Goal: Task Accomplishment & Management: Manage account settings

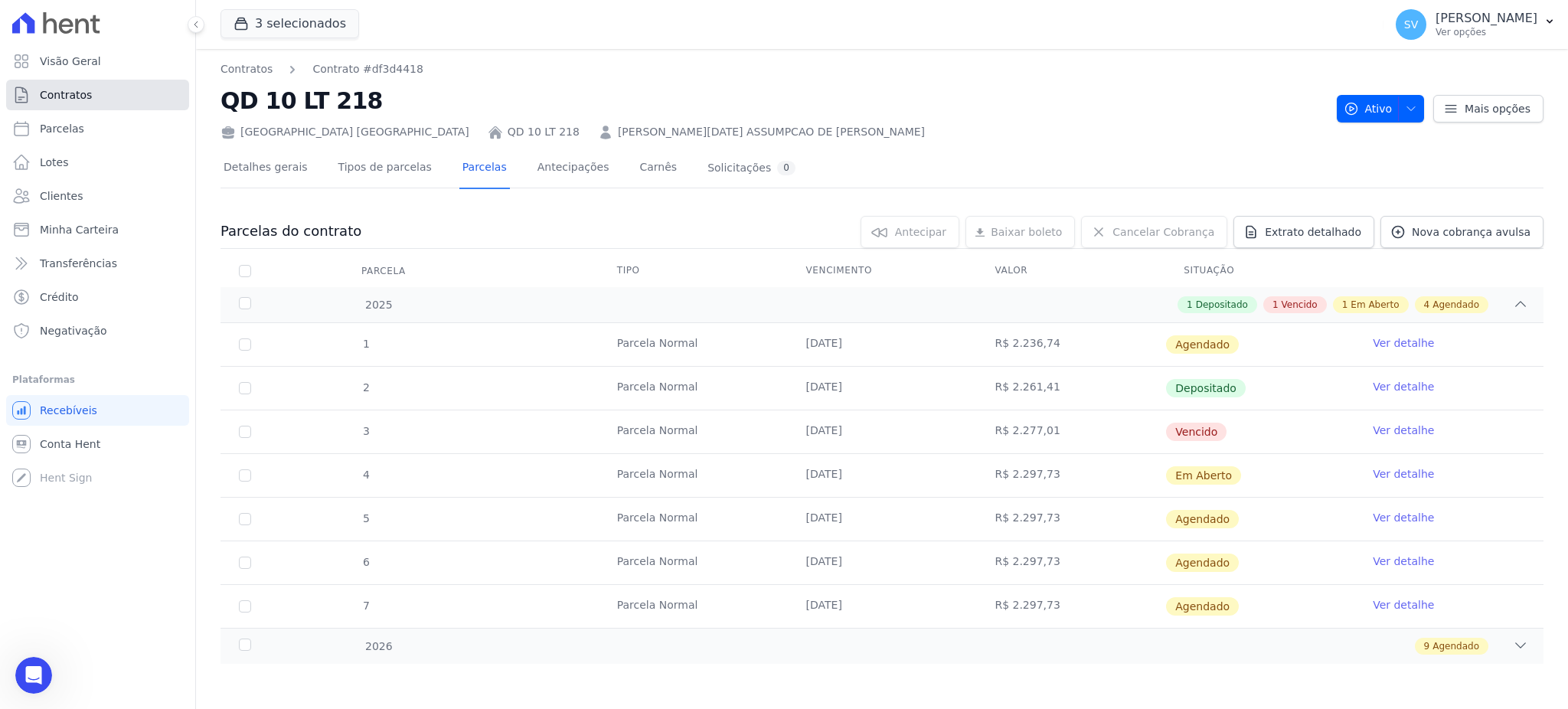
click at [99, 87] on link "Contratos" at bounding box center [97, 94] width 183 height 30
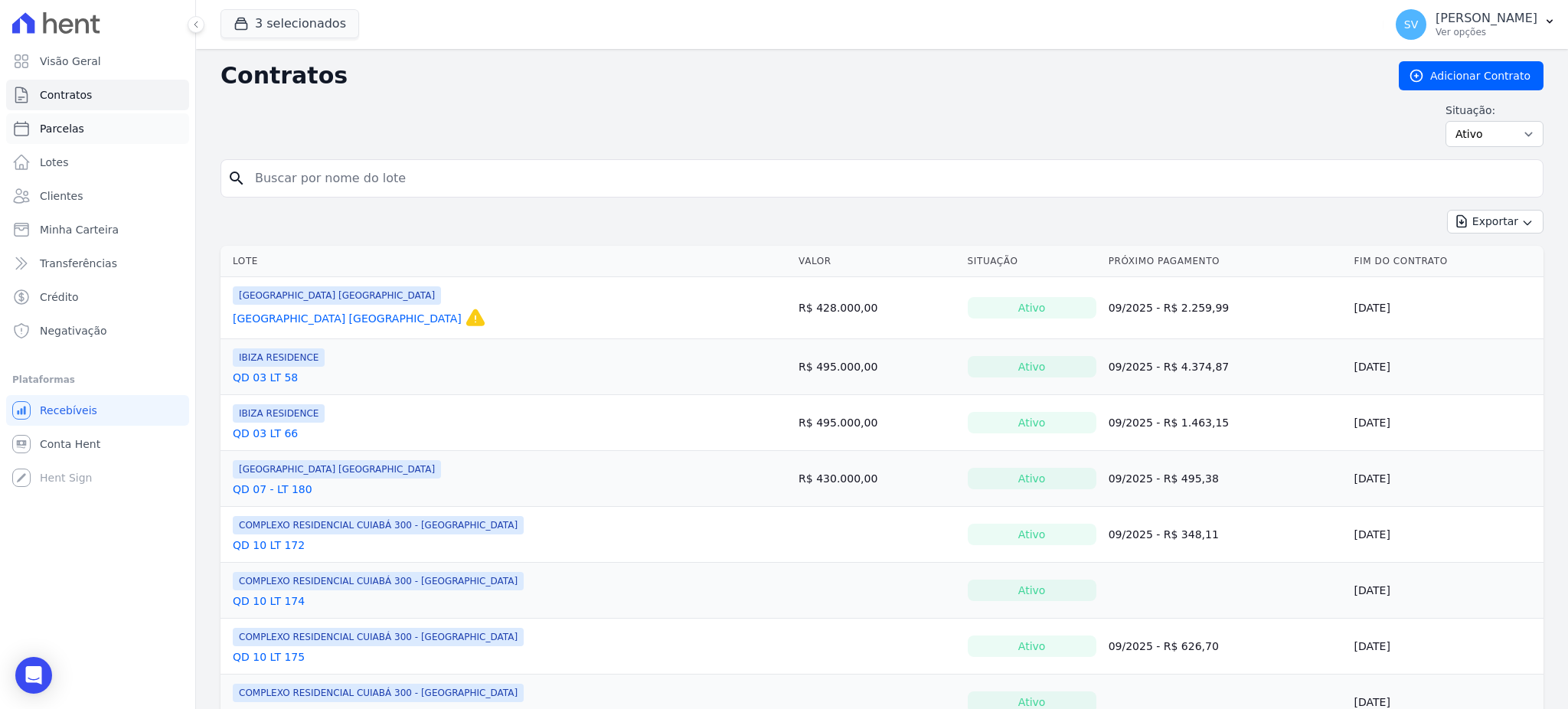
click at [75, 135] on span "Parcelas" at bounding box center [62, 129] width 44 height 16
select select
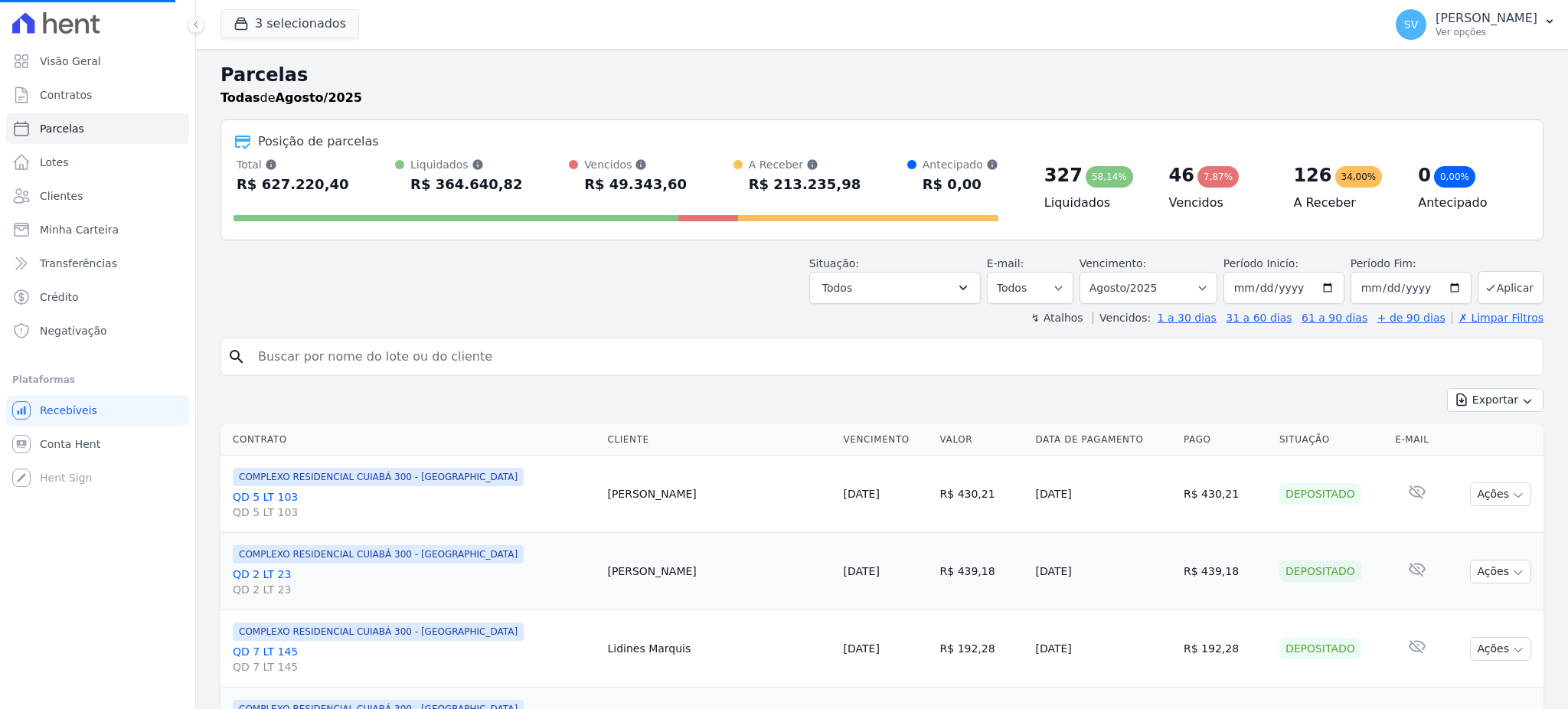
click at [356, 359] on input "search" at bounding box center [893, 356] width 1288 height 30
paste input "[PERSON_NAME]"
type input "[PERSON_NAME]"
select select
click at [469, 365] on input "search" at bounding box center [893, 356] width 1288 height 30
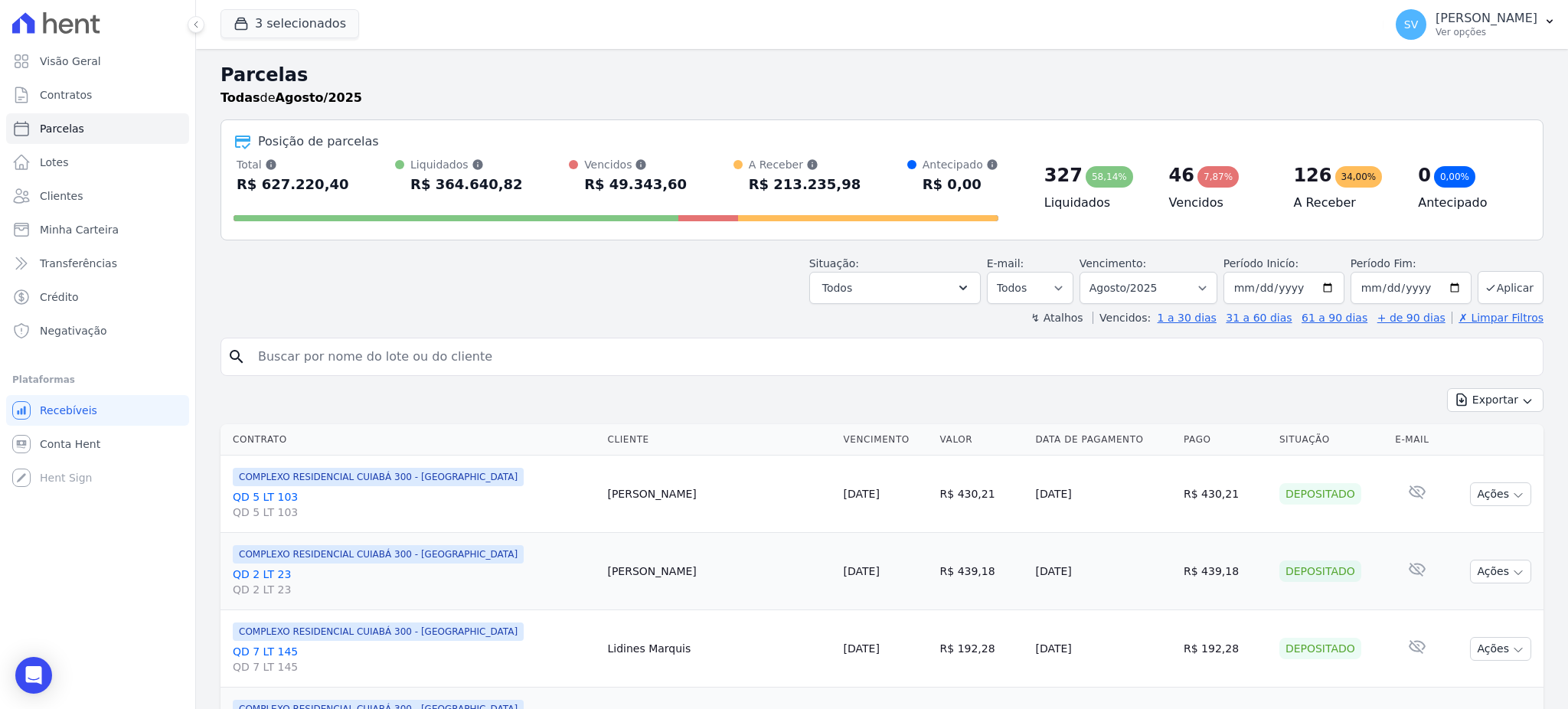
paste input "[PERSON_NAME]"
type input "[PERSON_NAME]"
select select
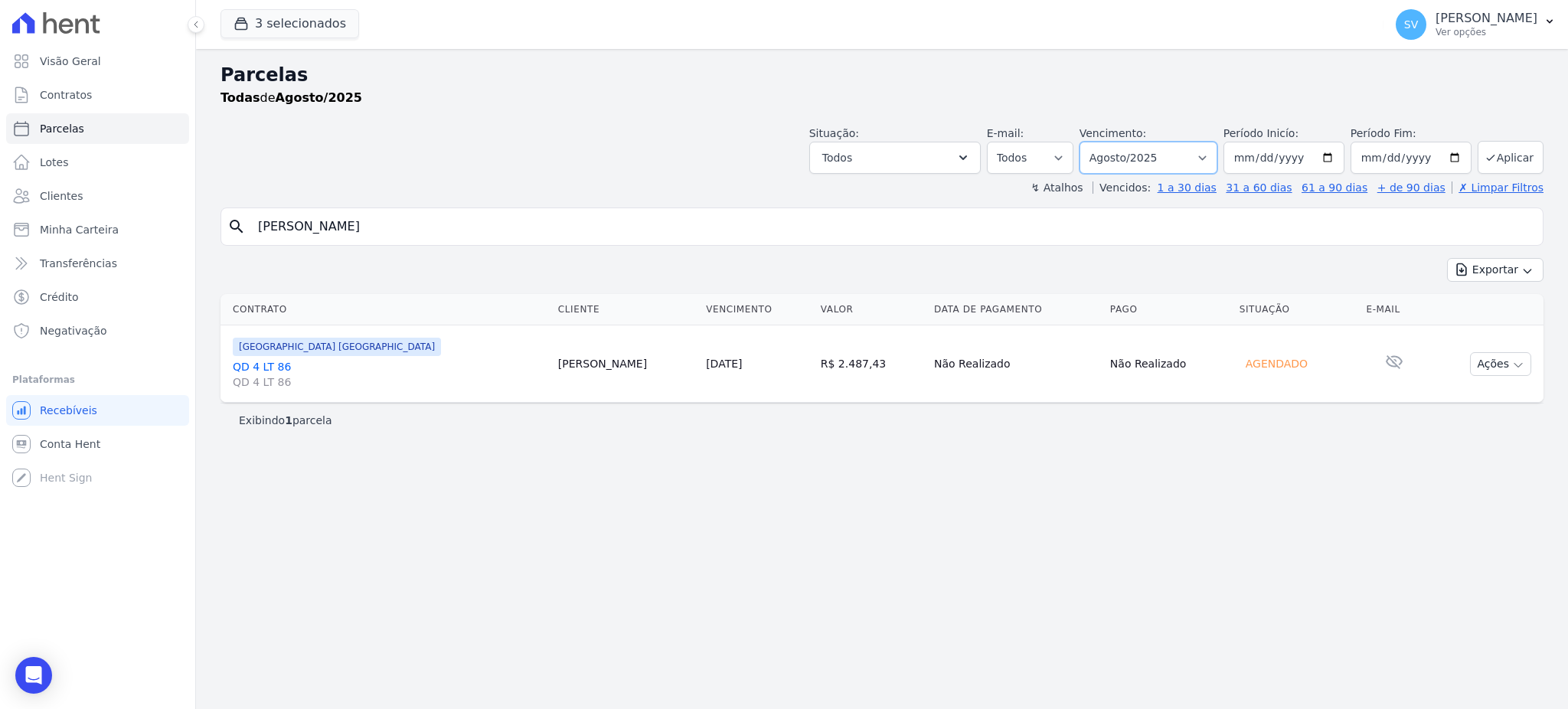
click at [1218, 155] on select "Filtrar por período ──────── Todos os meses Outubro/2022 Novembro/2022 Dezembro…" at bounding box center [1148, 158] width 138 height 32
select select "07/2025"
click at [1101, 142] on select "Filtrar por período ──────── Todos os meses Outubro/2022 Novembro/2022 Dezembro…" at bounding box center [1148, 158] width 138 height 32
select select
click at [1174, 557] on div "Parcelas Todas de Julho/2025 Situação: Agendado Em Aberto Pago Processando Canc…" at bounding box center [882, 379] width 1372 height 660
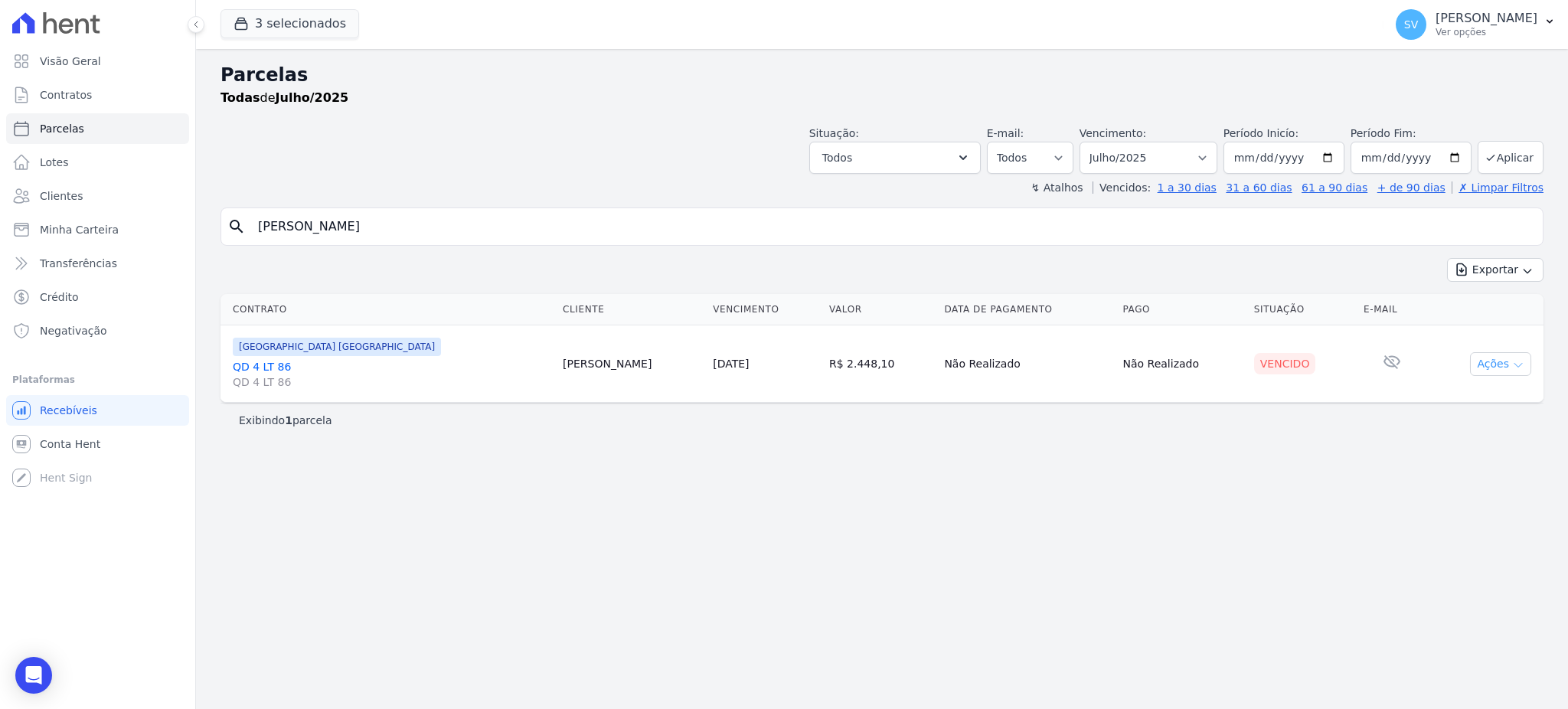
click at [1478, 364] on button "Ações" at bounding box center [1500, 364] width 62 height 24
click at [1467, 405] on link "Ver boleto" at bounding box center [1495, 399] width 147 height 28
click at [84, 77] on ul "Visão Geral Contratos [GEOGRAPHIC_DATA] Lotes Clientes Minha Carteira Transferê…" at bounding box center [97, 196] width 183 height 301
click at [84, 73] on link "Visão Geral" at bounding box center [97, 61] width 183 height 30
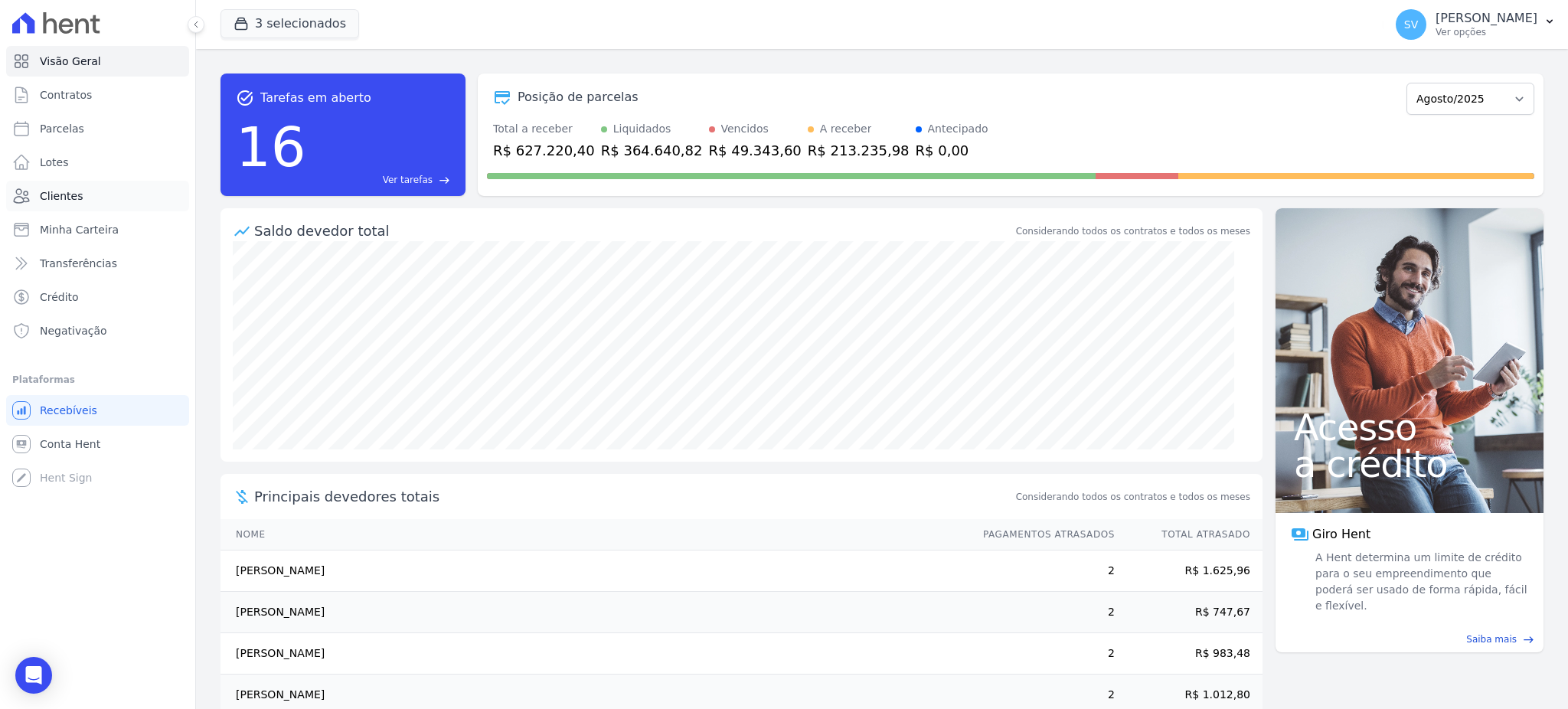
click at [76, 192] on span "Clientes" at bounding box center [62, 196] width 43 height 16
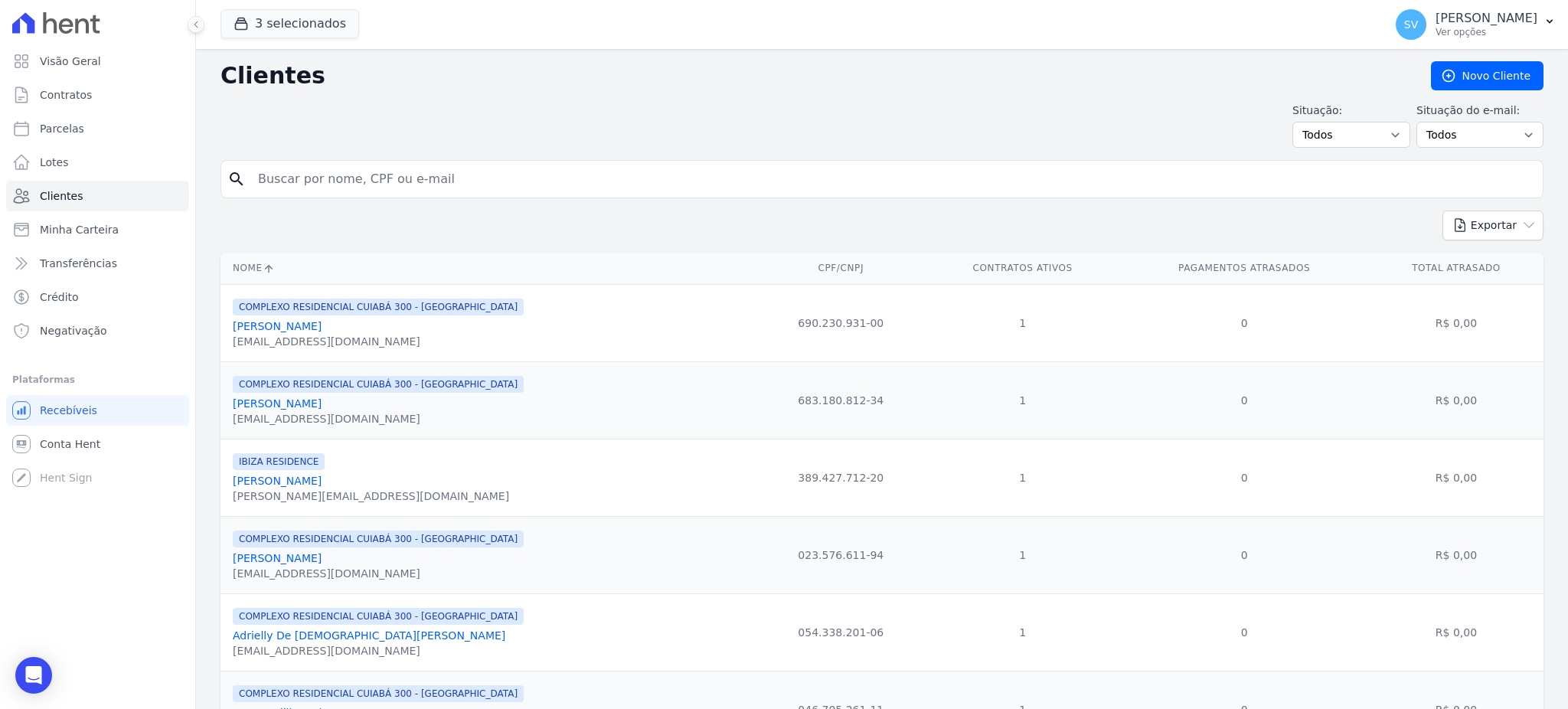
click at [393, 187] on input "search" at bounding box center [893, 178] width 1288 height 30
type input "[PERSON_NAME][DATE] ASSUMPCAO DE [PERSON_NAME]"
click at [28, 678] on icon "Open Intercom Messenger" at bounding box center [33, 676] width 18 height 20
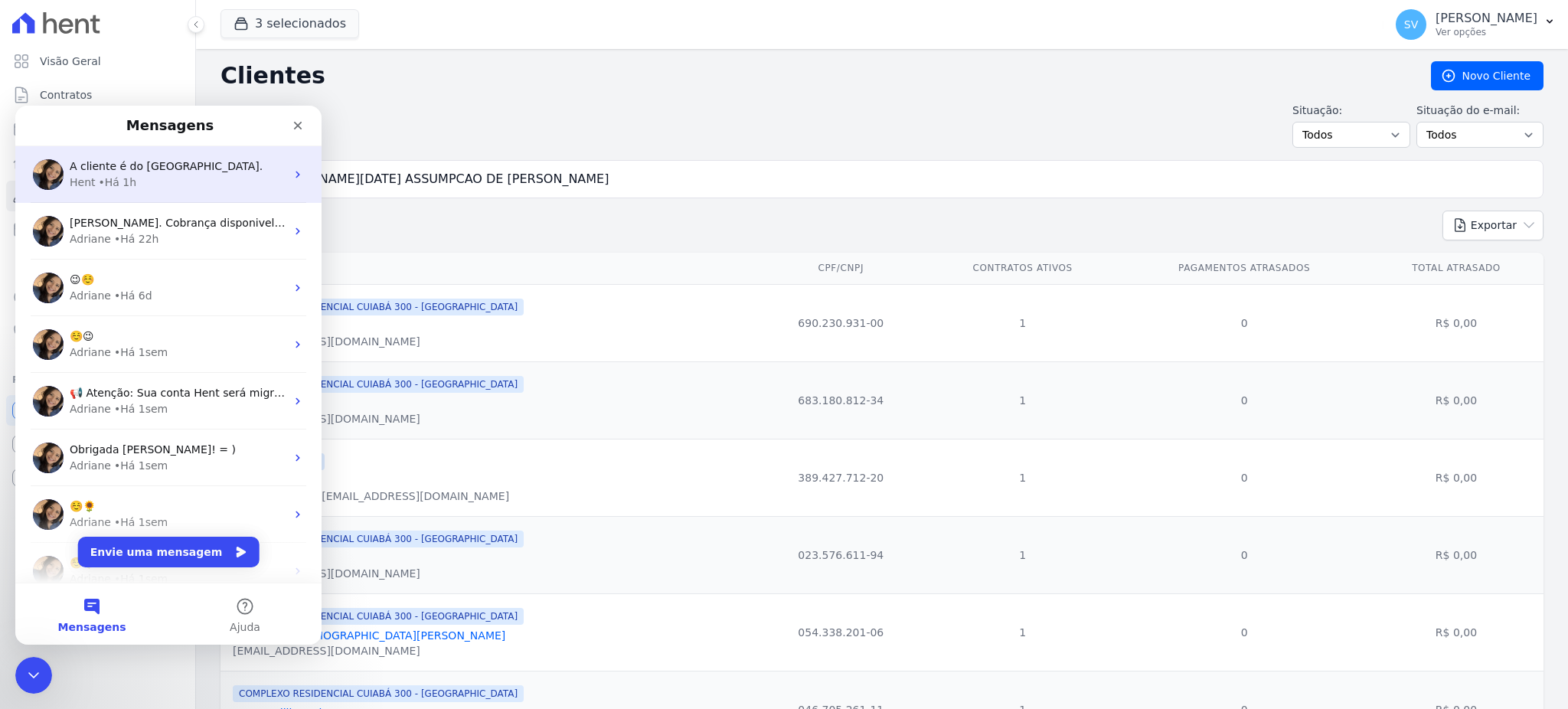
click at [125, 181] on div "• Há 1h" at bounding box center [117, 182] width 38 height 16
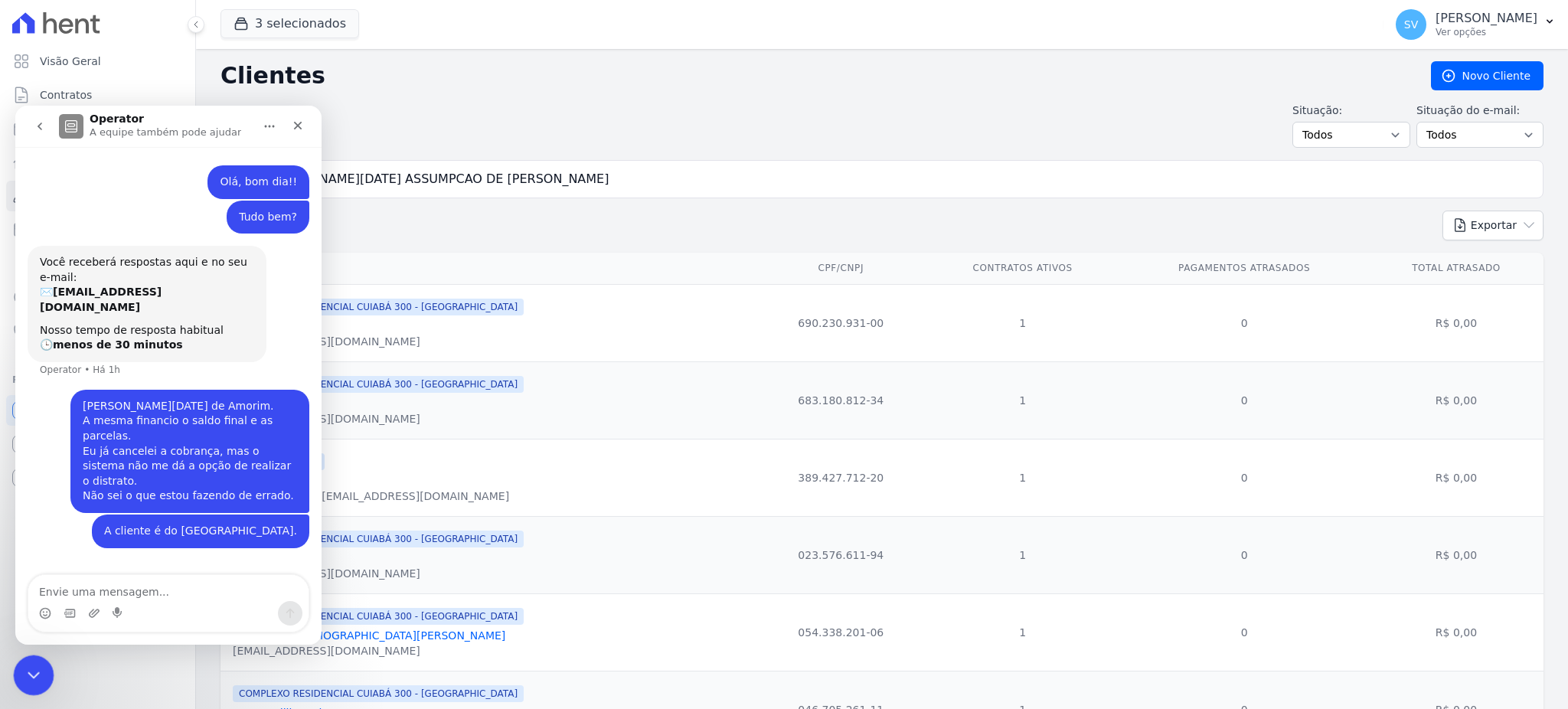
click at [40, 667] on icon "Encerramento do Messenger da Intercom" at bounding box center [31, 673] width 19 height 19
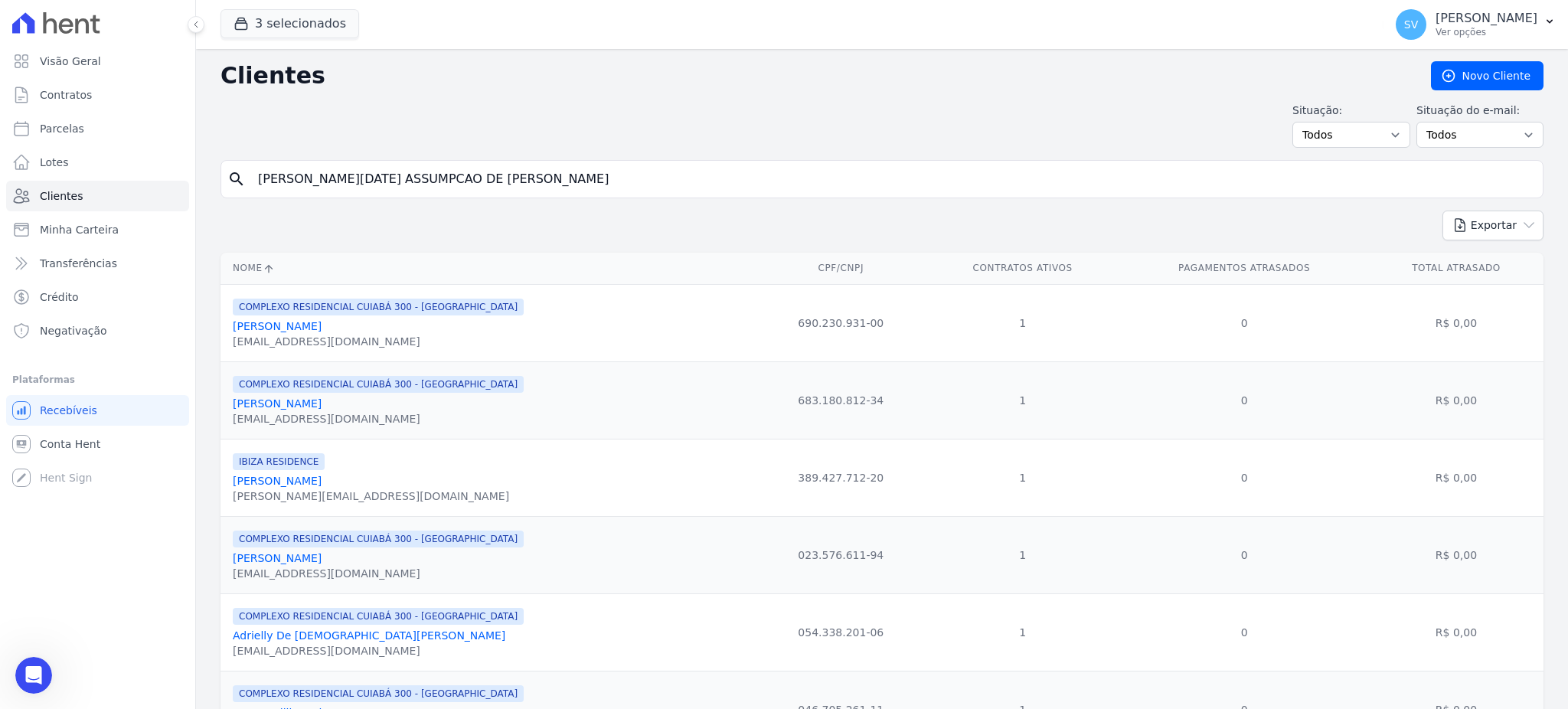
click at [631, 183] on input "[PERSON_NAME][DATE] ASSUMPCAO DE [PERSON_NAME]" at bounding box center [893, 178] width 1288 height 30
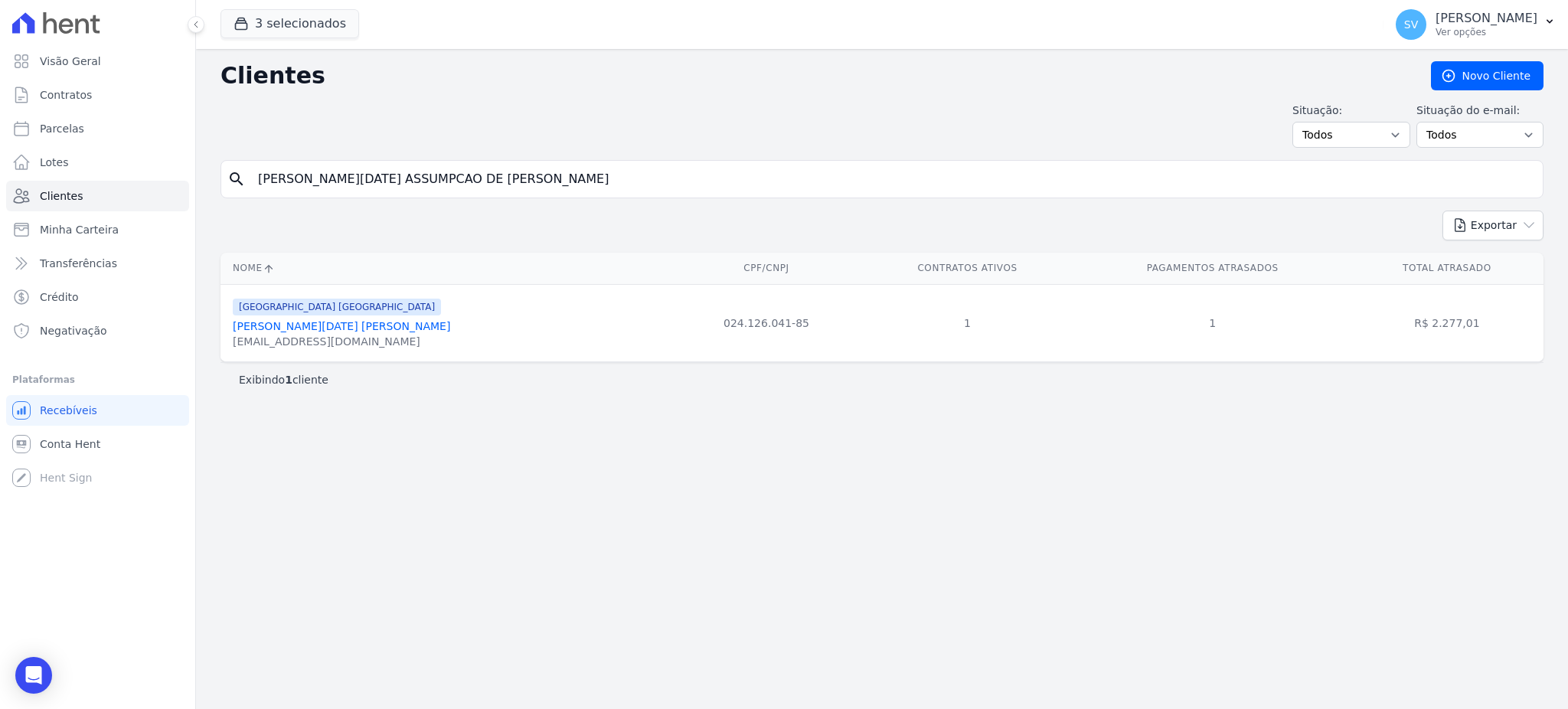
drag, startPoint x: 325, startPoint y: 344, endPoint x: 326, endPoint y: 325, distance: 19.0
click at [325, 343] on div "[EMAIL_ADDRESS][DOMAIN_NAME]" at bounding box center [342, 342] width 217 height 16
click at [327, 324] on link "[PERSON_NAME][DATE] [PERSON_NAME]" at bounding box center [342, 326] width 217 height 13
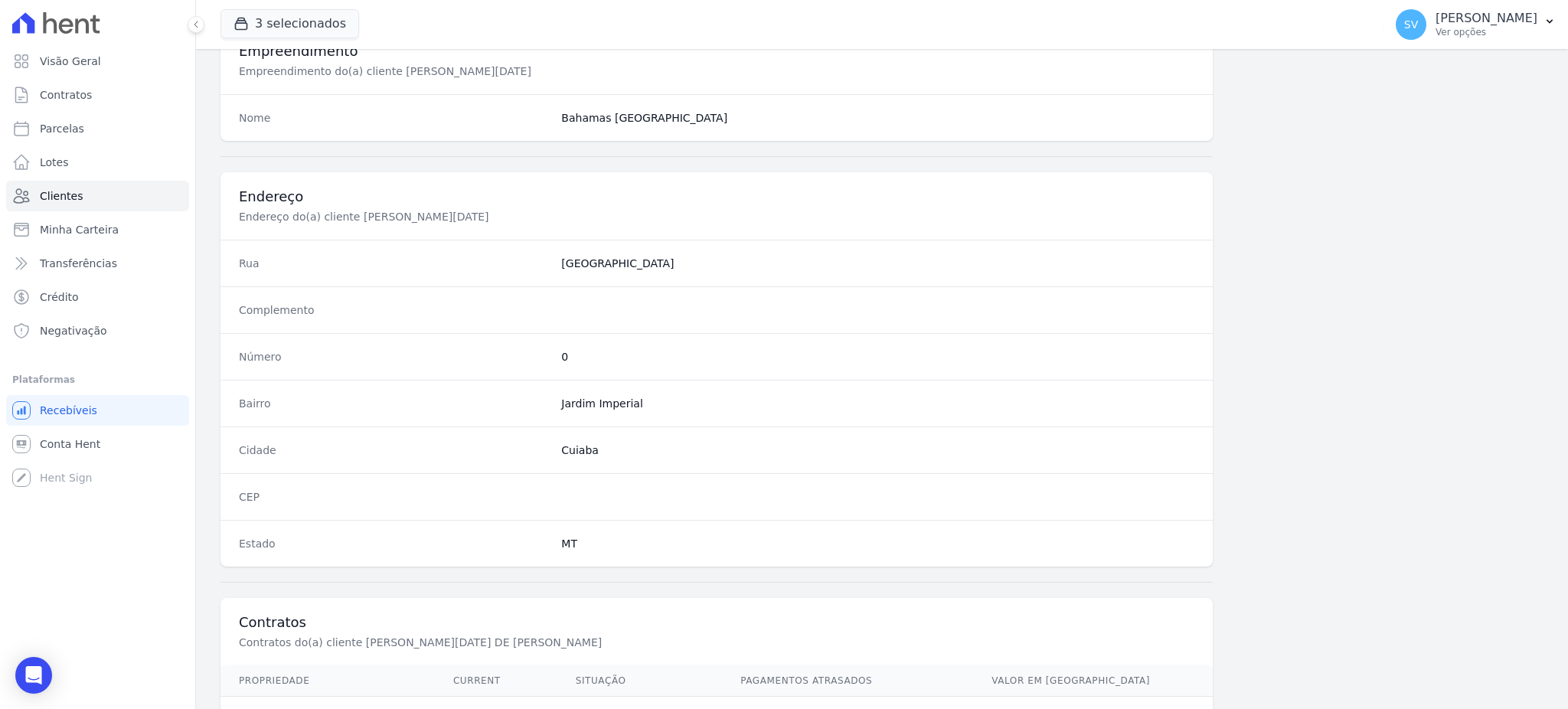
scroll to position [725, 0]
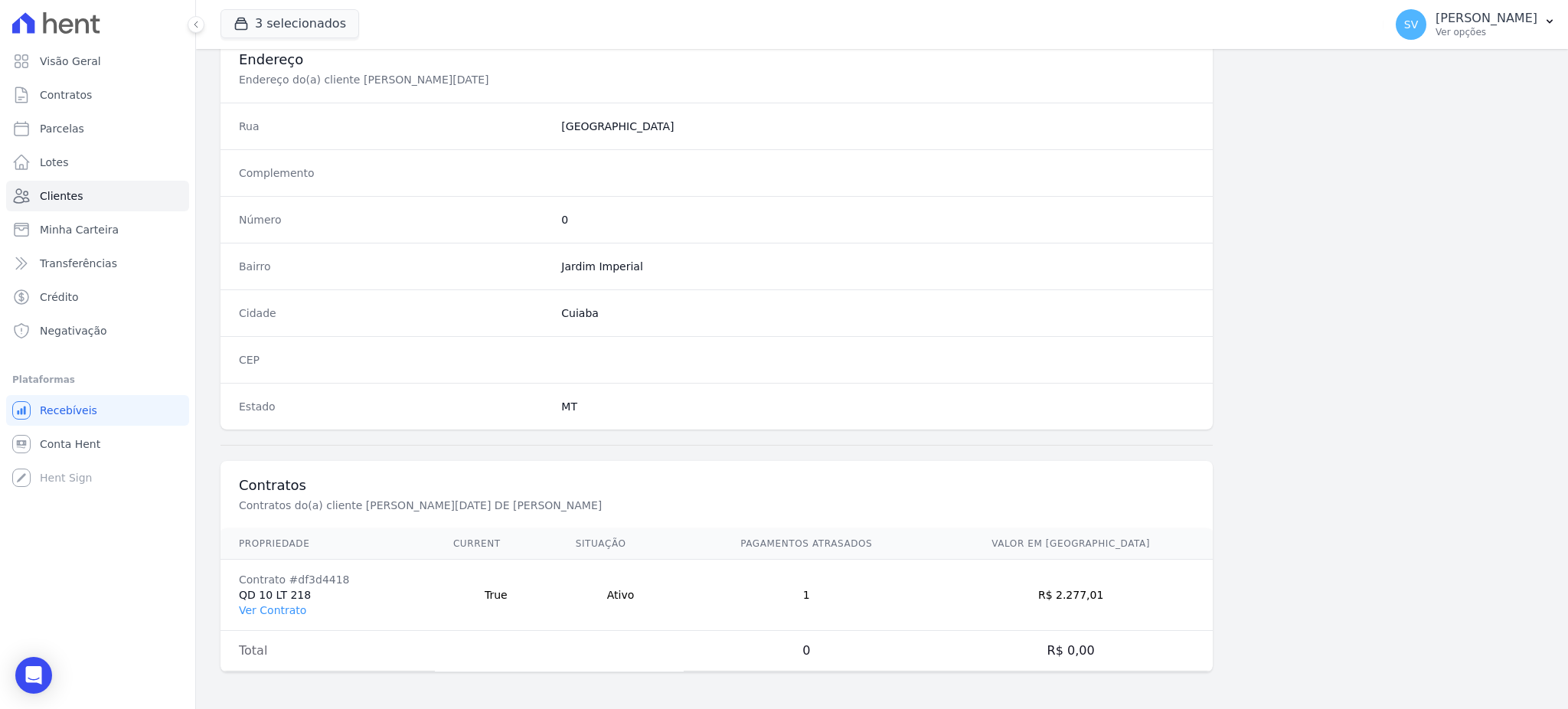
click at [276, 599] on td "Contrato #df3d4418 QD 10 LT 218 Ver Contrato" at bounding box center [327, 595] width 214 height 71
click at [276, 604] on link "Ver Contrato" at bounding box center [272, 610] width 68 height 13
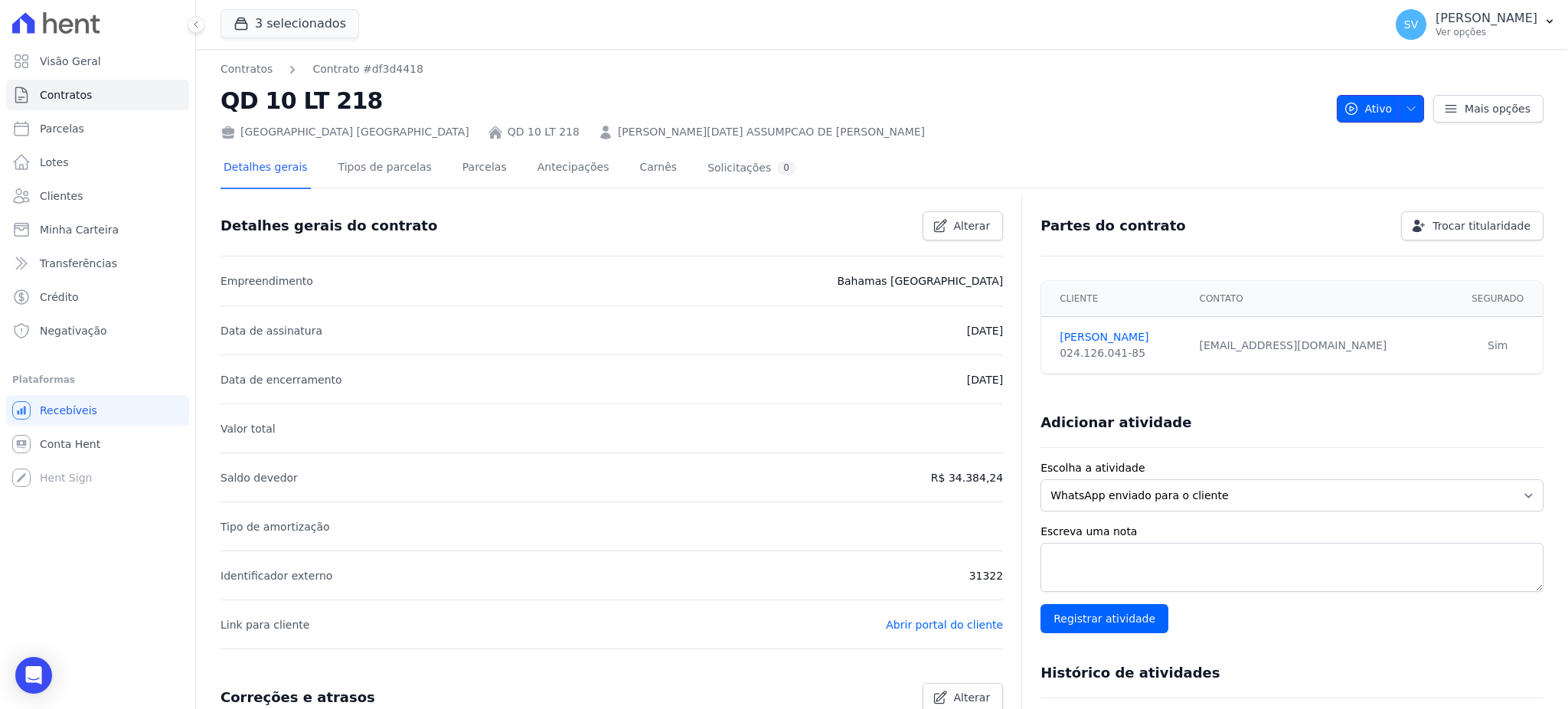
click at [1405, 111] on icon "button" at bounding box center [1410, 109] width 13 height 13
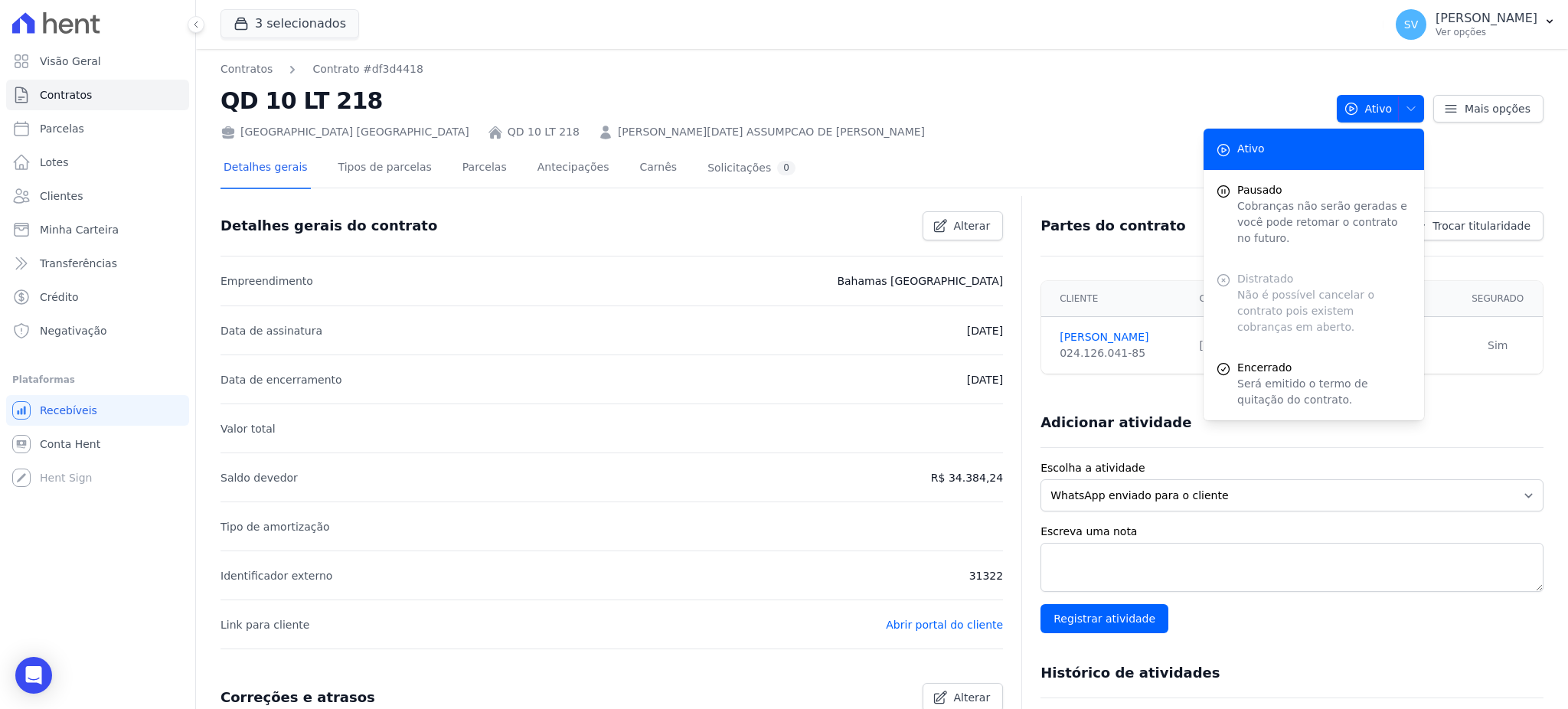
click at [691, 449] on li "Valor total" at bounding box center [611, 428] width 782 height 49
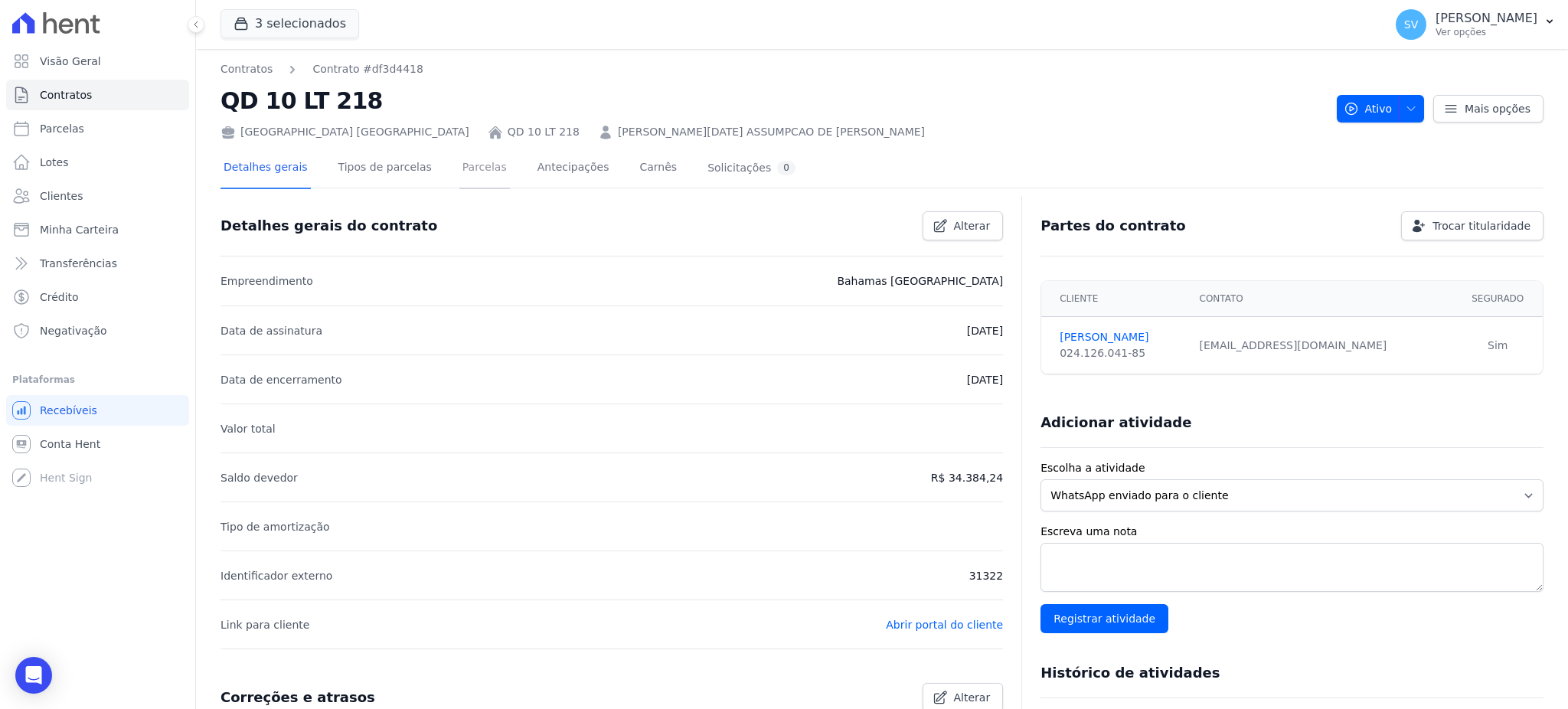
click at [461, 165] on link "Parcelas" at bounding box center [484, 168] width 51 height 40
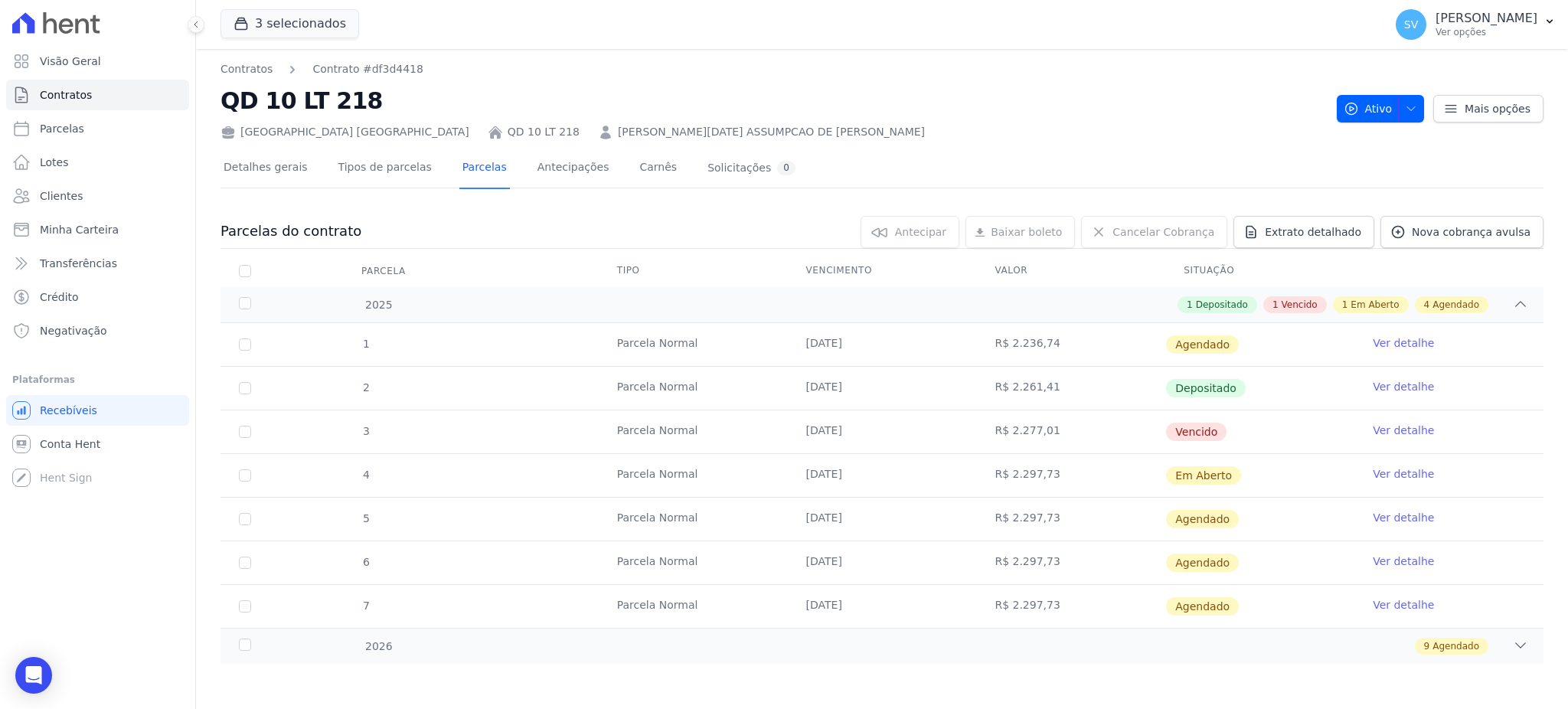
click at [1400, 427] on link "Ver detalhe" at bounding box center [1403, 431] width 62 height 16
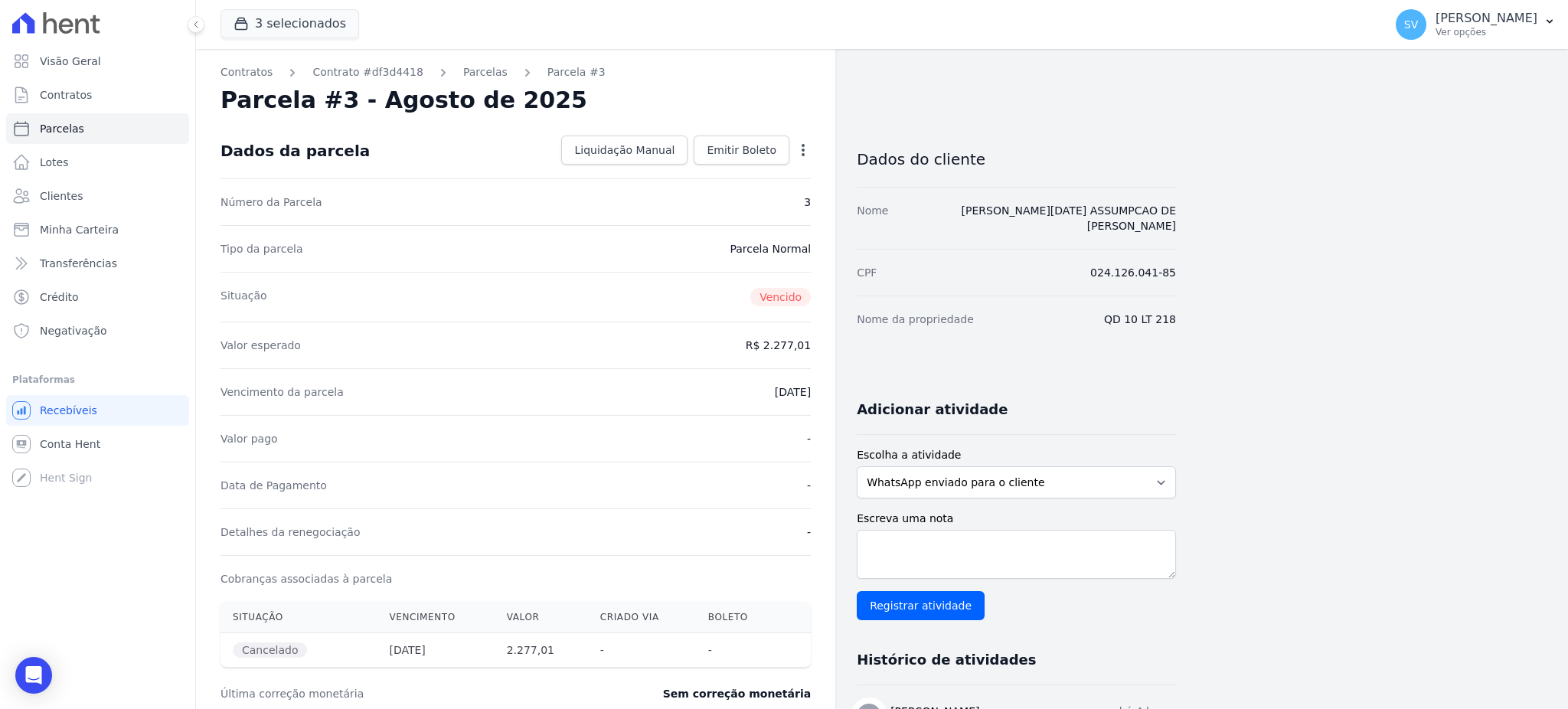
click at [799, 153] on icon "button" at bounding box center [804, 150] width 16 height 16
click at [800, 154] on div "Alterar Renegociar" at bounding box center [737, 184] width 135 height 62
click at [40, 673] on icon "Open Intercom Messenger" at bounding box center [33, 676] width 20 height 20
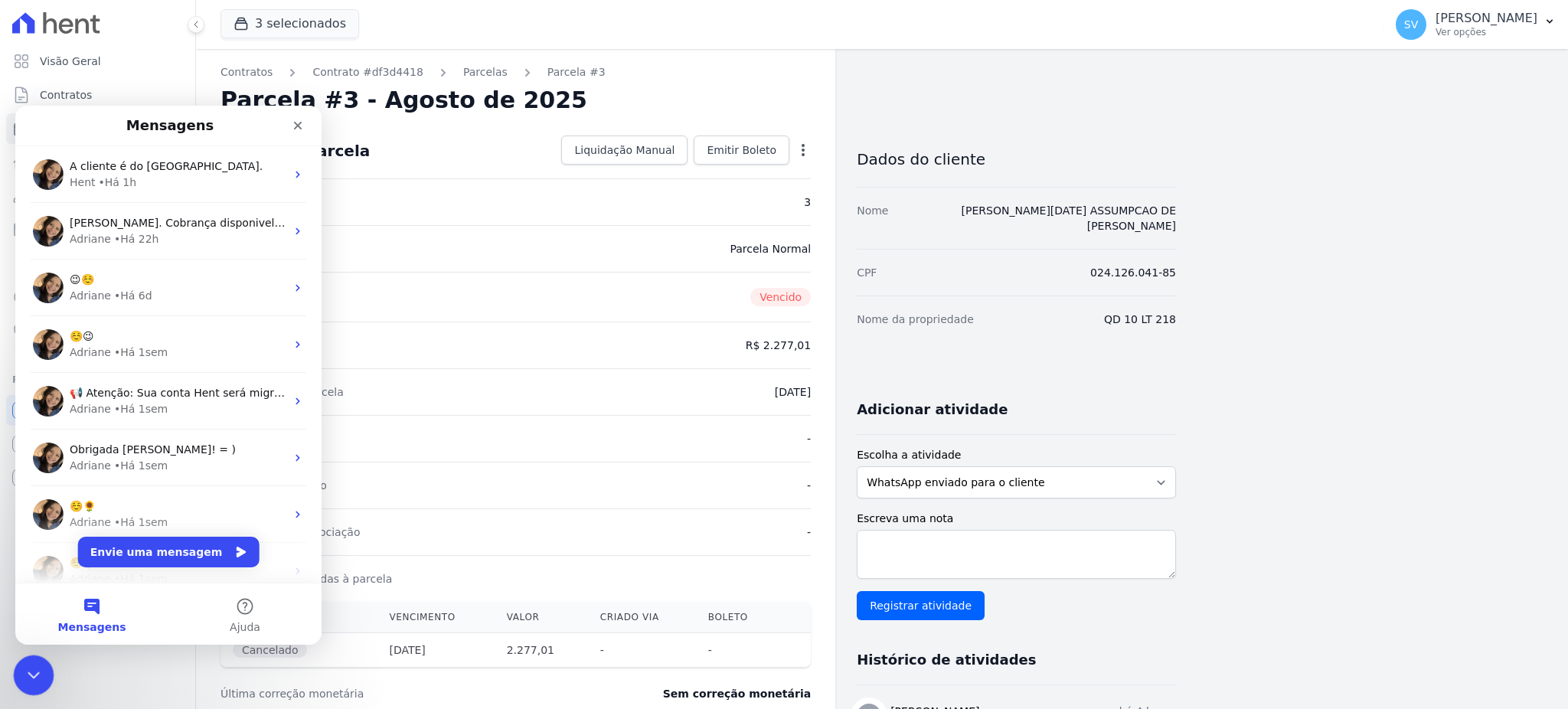
click at [39, 676] on icon "Encerramento do Messenger da Intercom" at bounding box center [31, 673] width 19 height 19
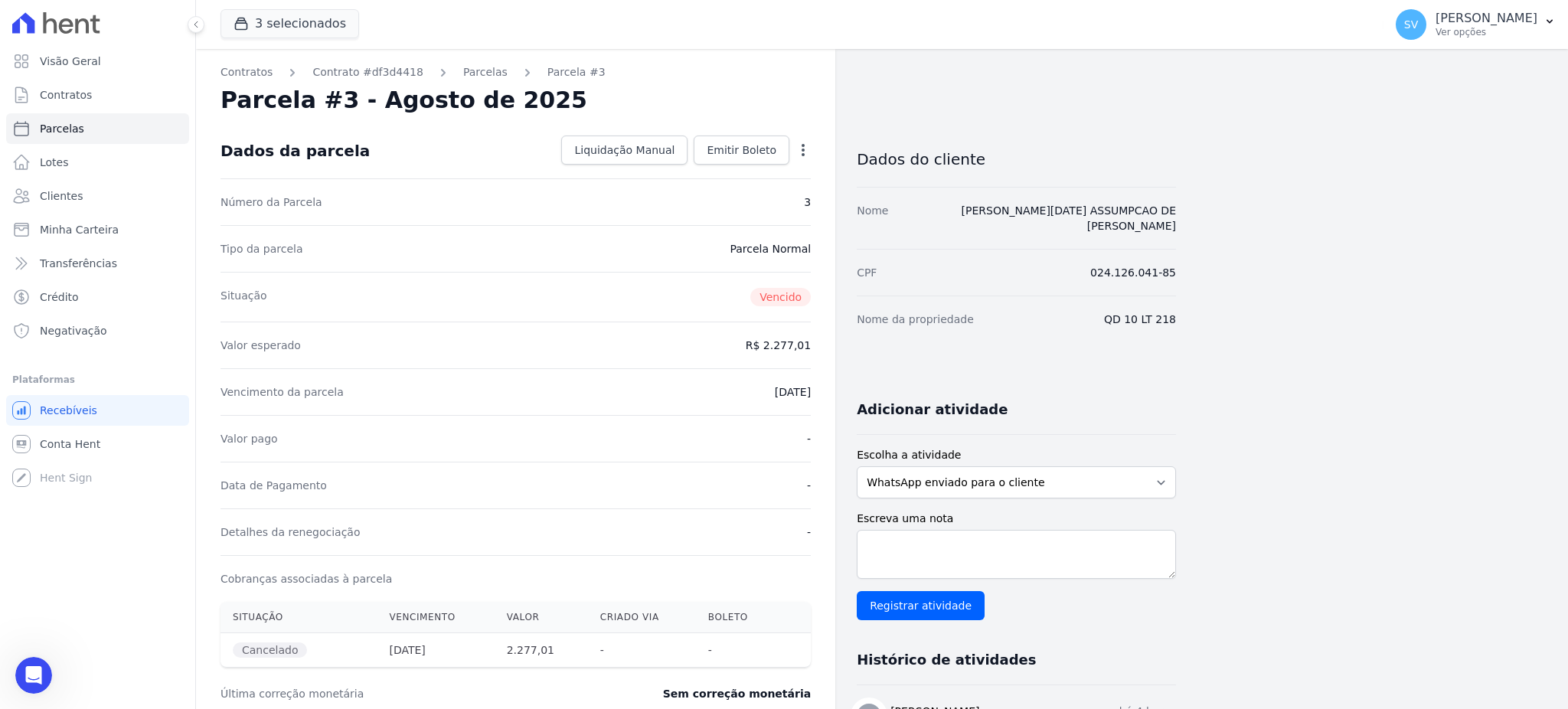
click at [808, 153] on icon "button" at bounding box center [804, 150] width 16 height 16
click at [799, 146] on icon "button" at bounding box center [804, 150] width 16 height 16
click at [621, 255] on div "Tipo da parcela [GEOGRAPHIC_DATA]" at bounding box center [515, 249] width 590 height 47
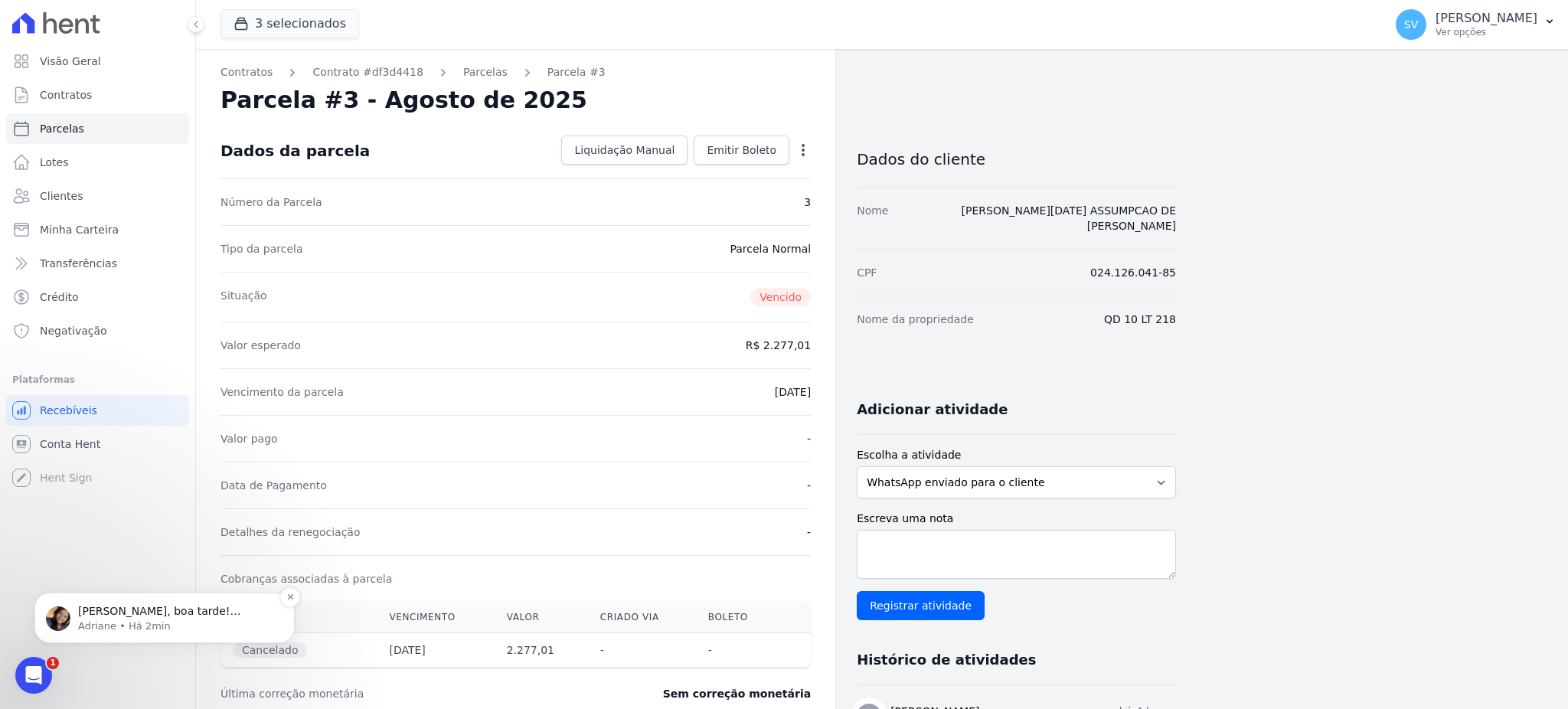
click at [161, 614] on p "[PERSON_NAME], boa tarde! [PERSON_NAME] vou validar o que esta ocorrendo e ja c…" at bounding box center [177, 612] width 198 height 16
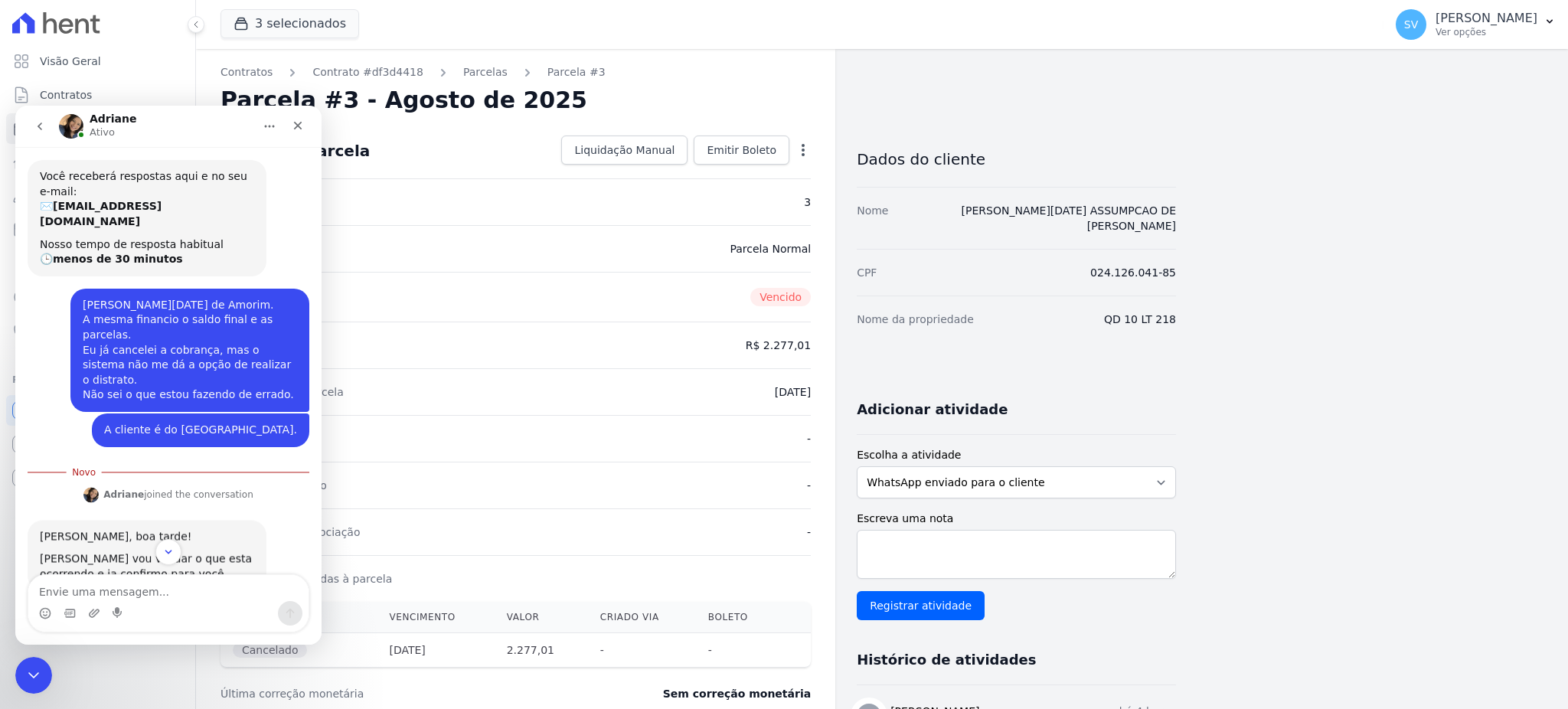
scroll to position [88, 0]
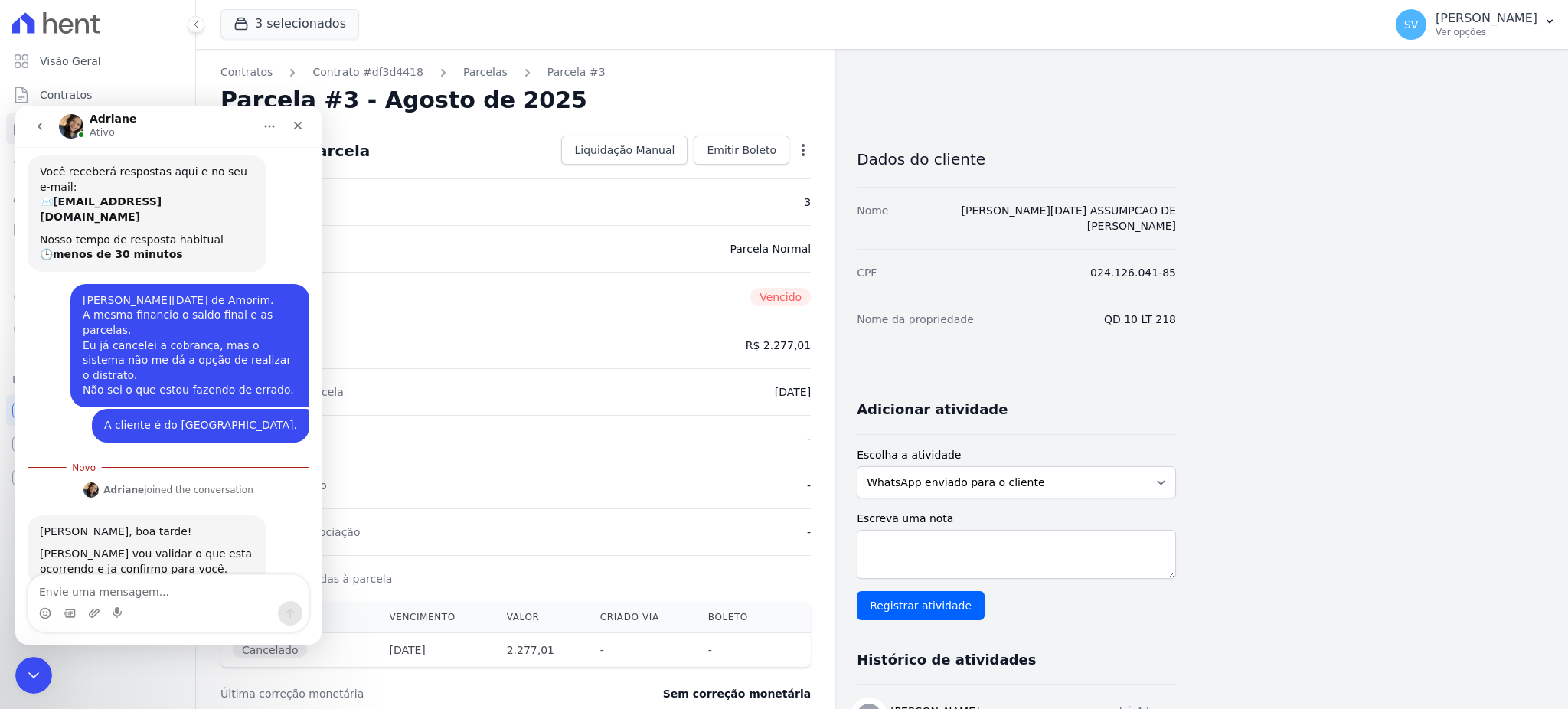
click at [107, 591] on textarea "Envie uma mensagem..." at bounding box center [168, 588] width 280 height 26
type textarea "O"
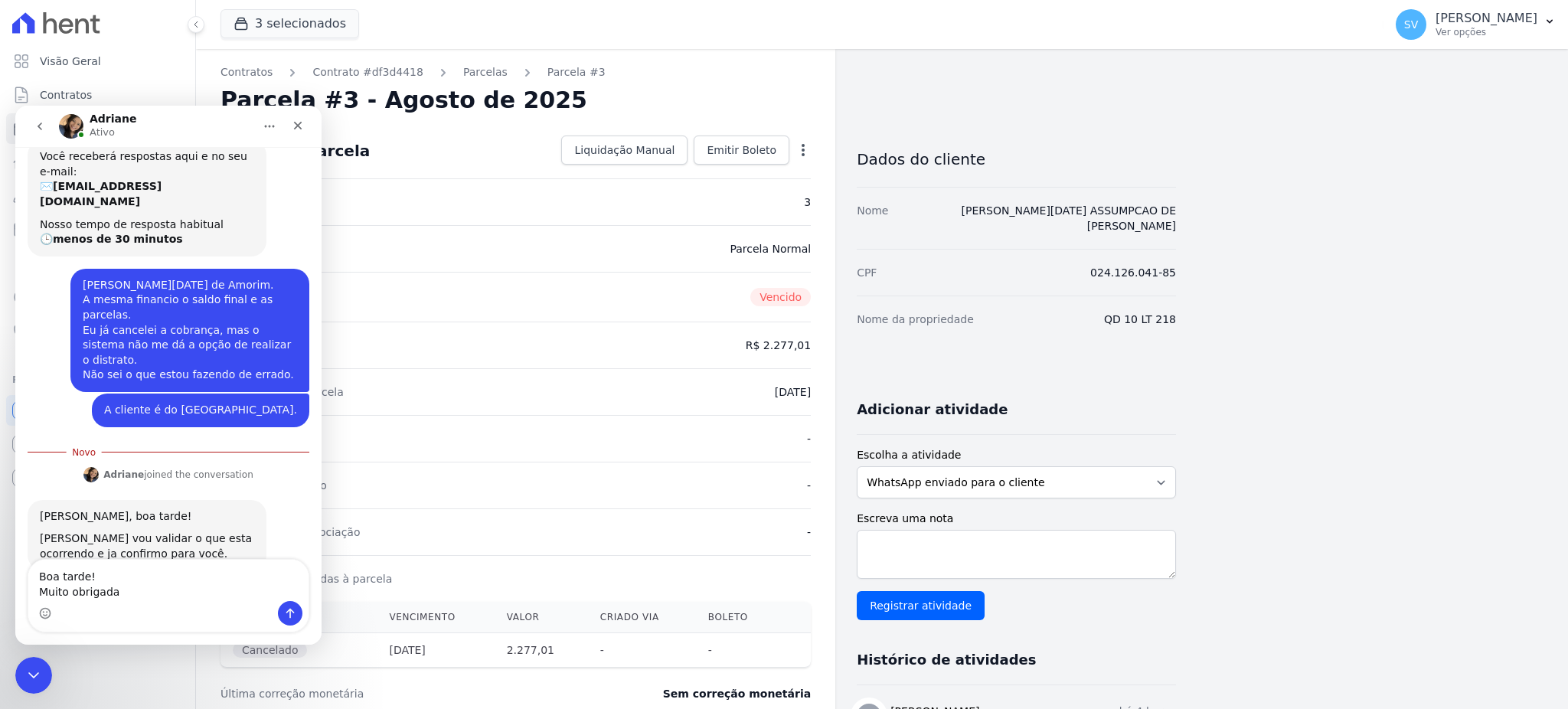
type textarea "Boa tarde! Muito obrigada."
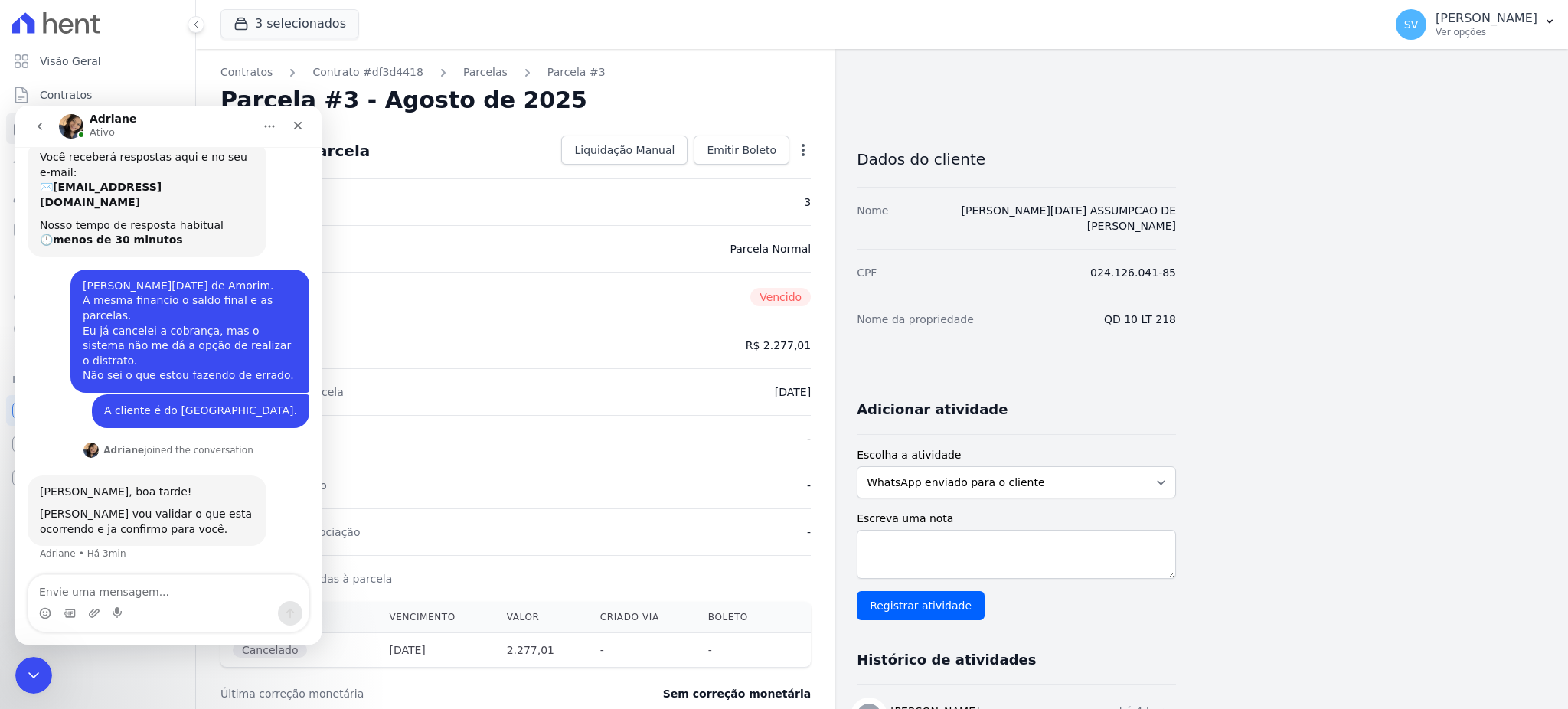
scroll to position [124, 0]
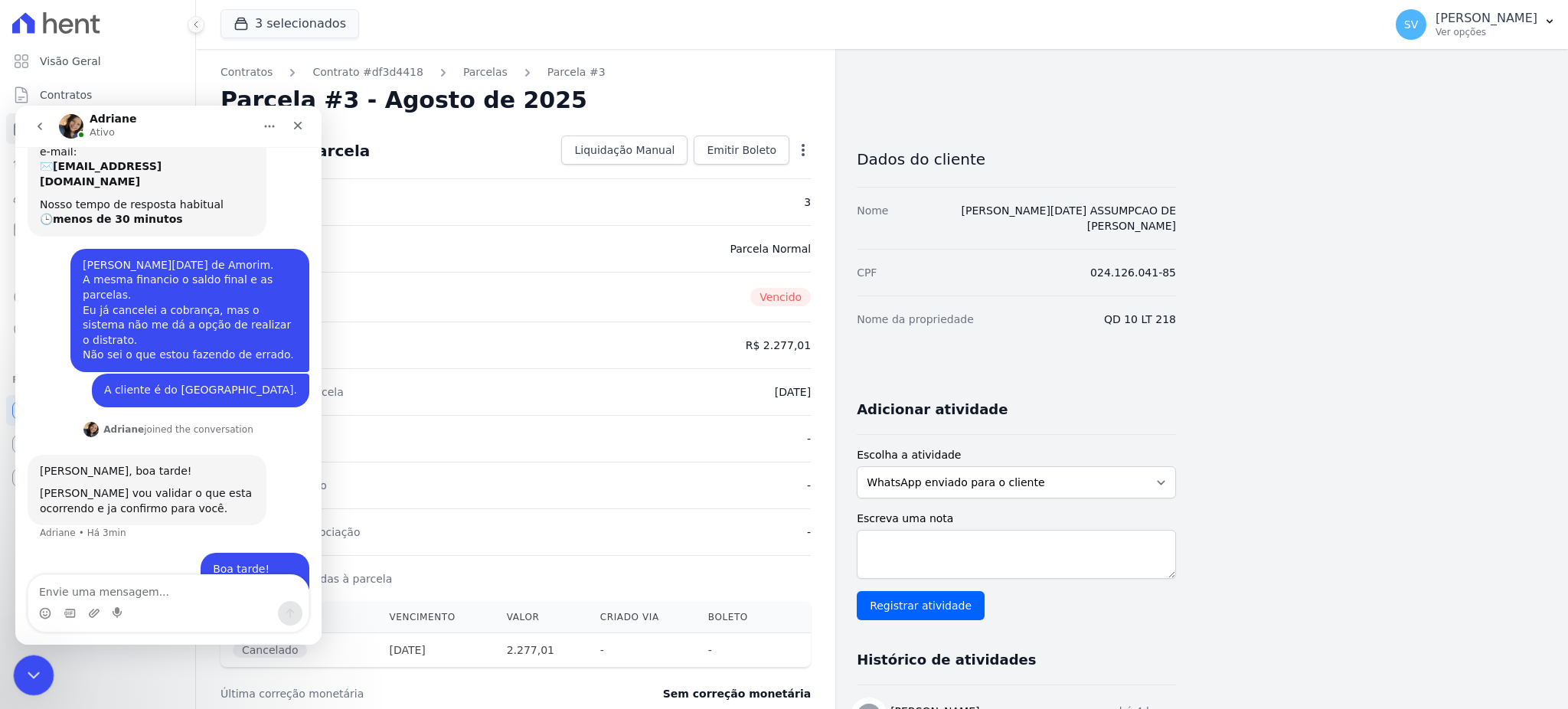
click at [23, 680] on icon "Encerramento do Messenger da Intercom" at bounding box center [31, 673] width 19 height 19
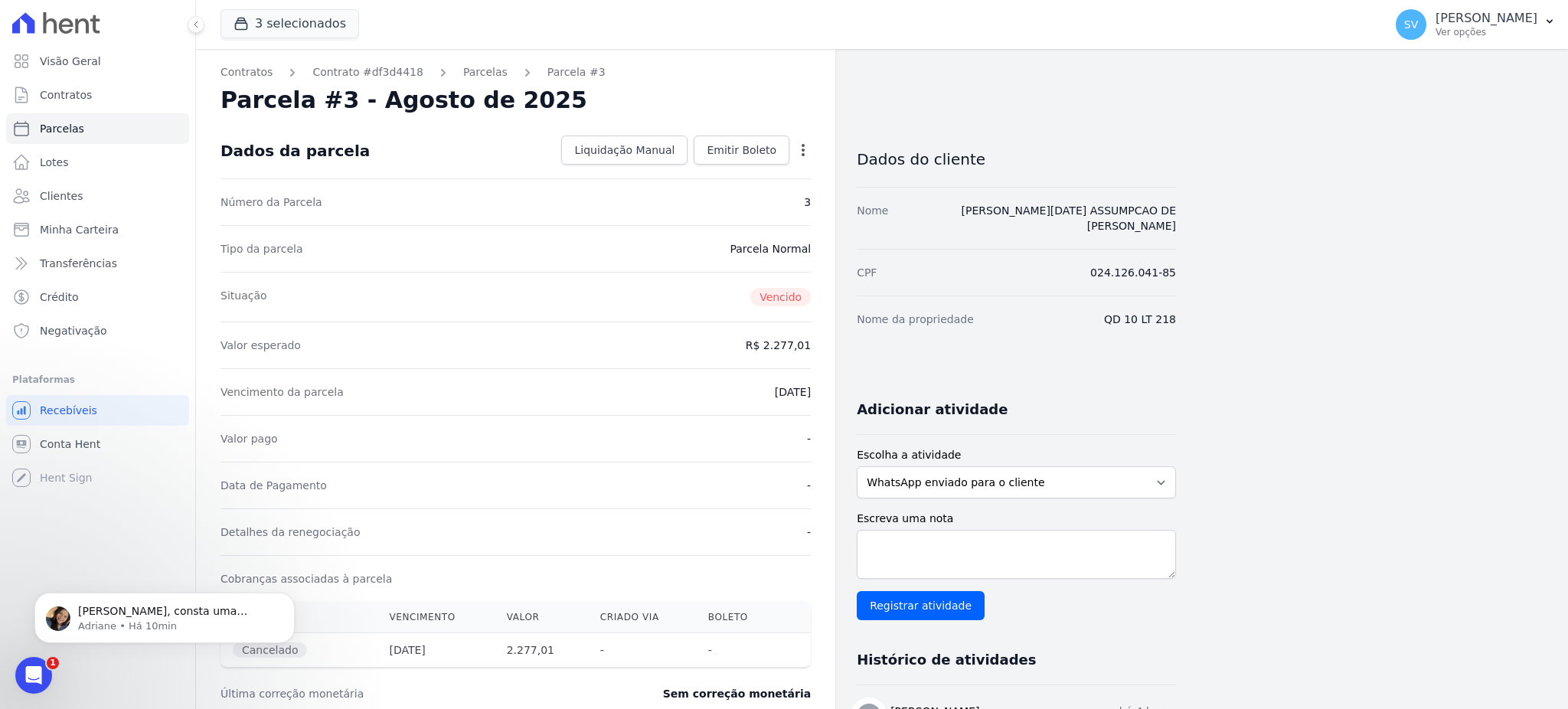
scroll to position [199, 0]
click at [129, 614] on p "[PERSON_NAME], consta uma cobrança em aberto: [URL][DOMAIN_NAME]" at bounding box center [177, 612] width 198 height 16
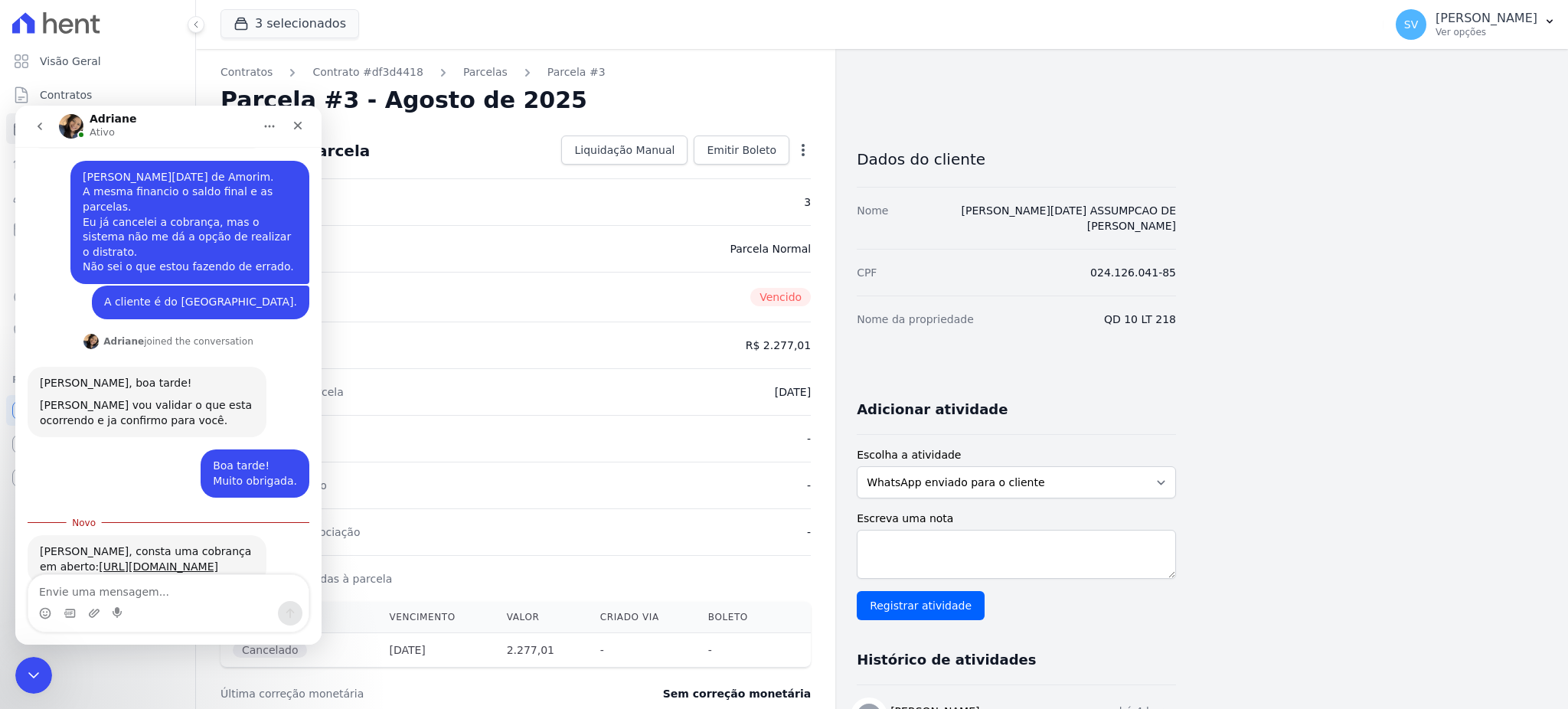
scroll to position [224, 0]
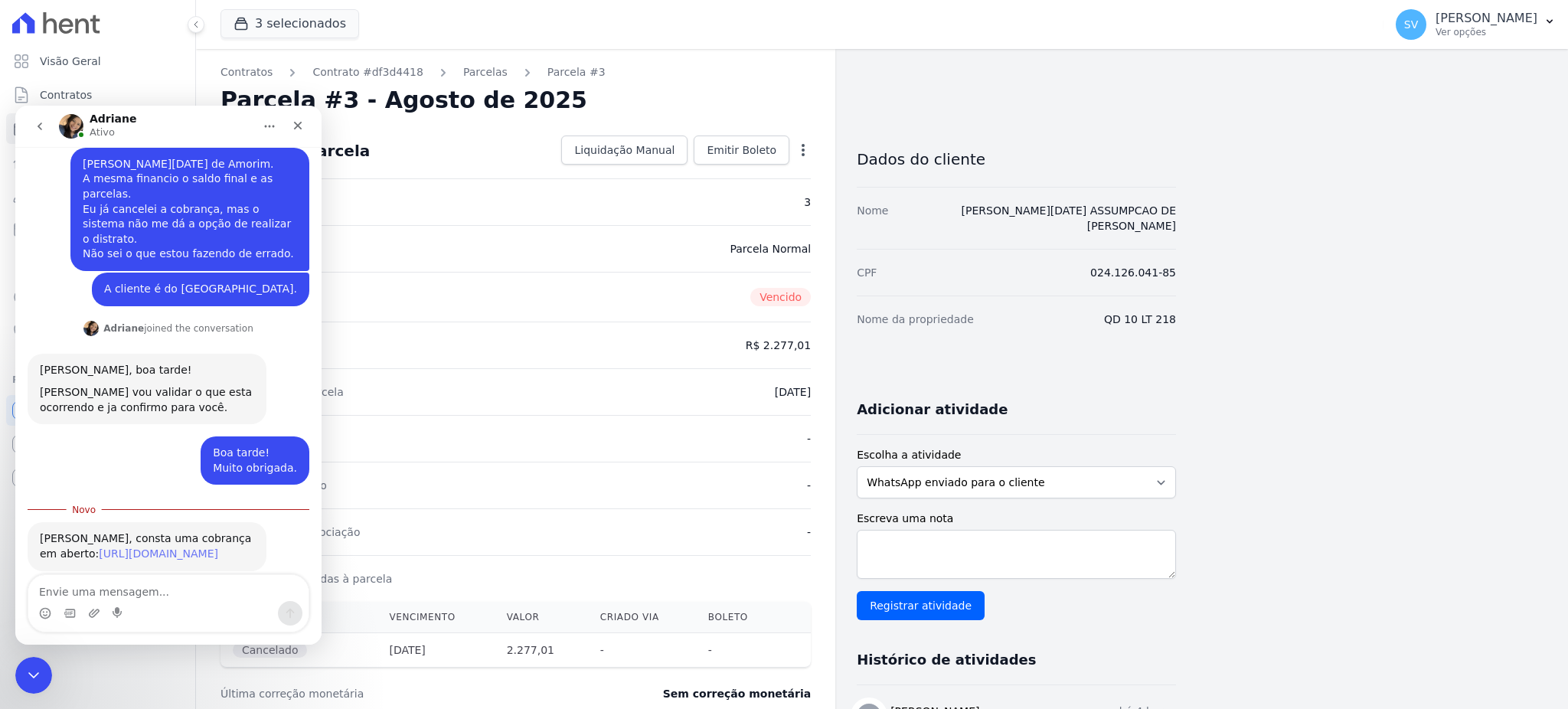
click at [161, 547] on link "[URL][DOMAIN_NAME]" at bounding box center [159, 553] width 119 height 13
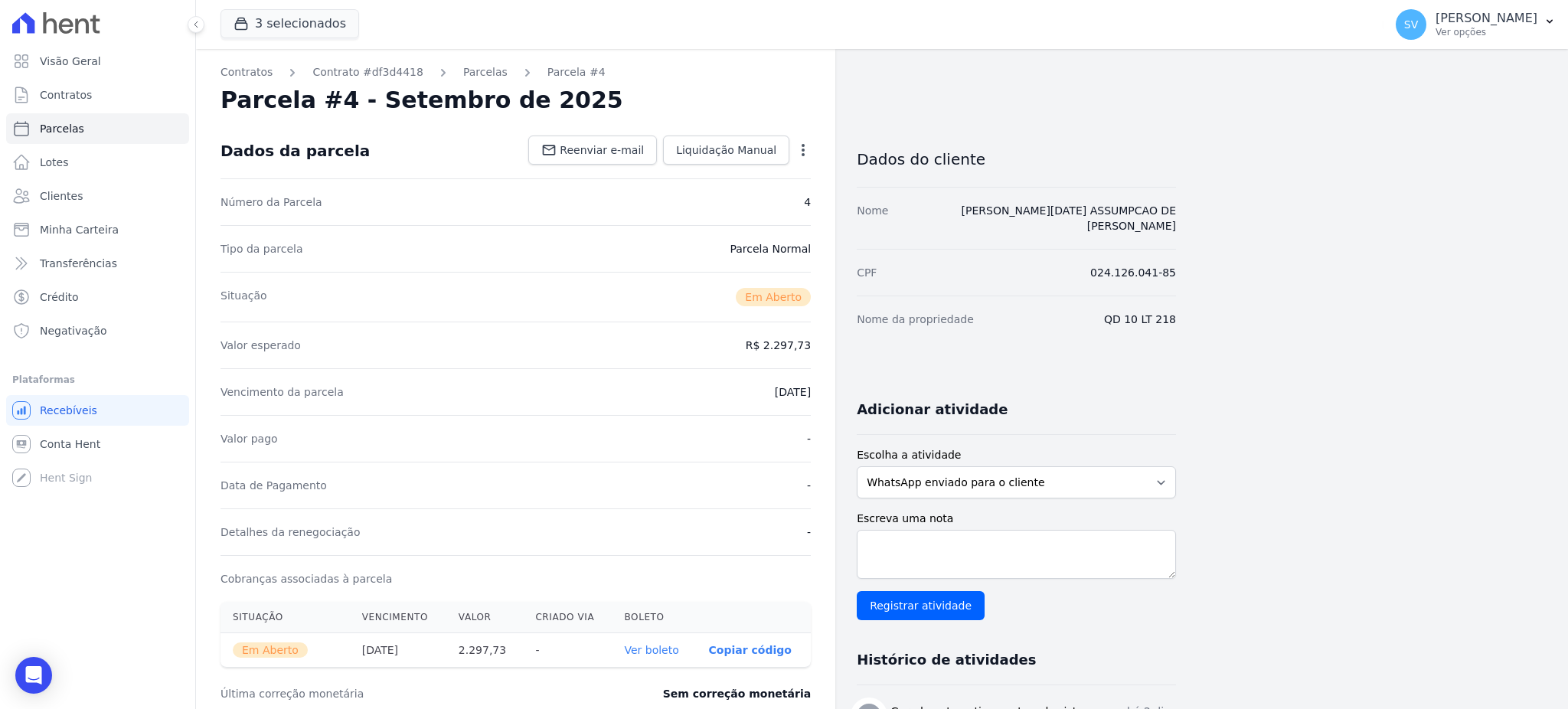
click at [803, 146] on icon "button" at bounding box center [804, 150] width 16 height 16
click at [764, 200] on link "Cancelar Cobrança" at bounding box center [737, 198] width 135 height 27
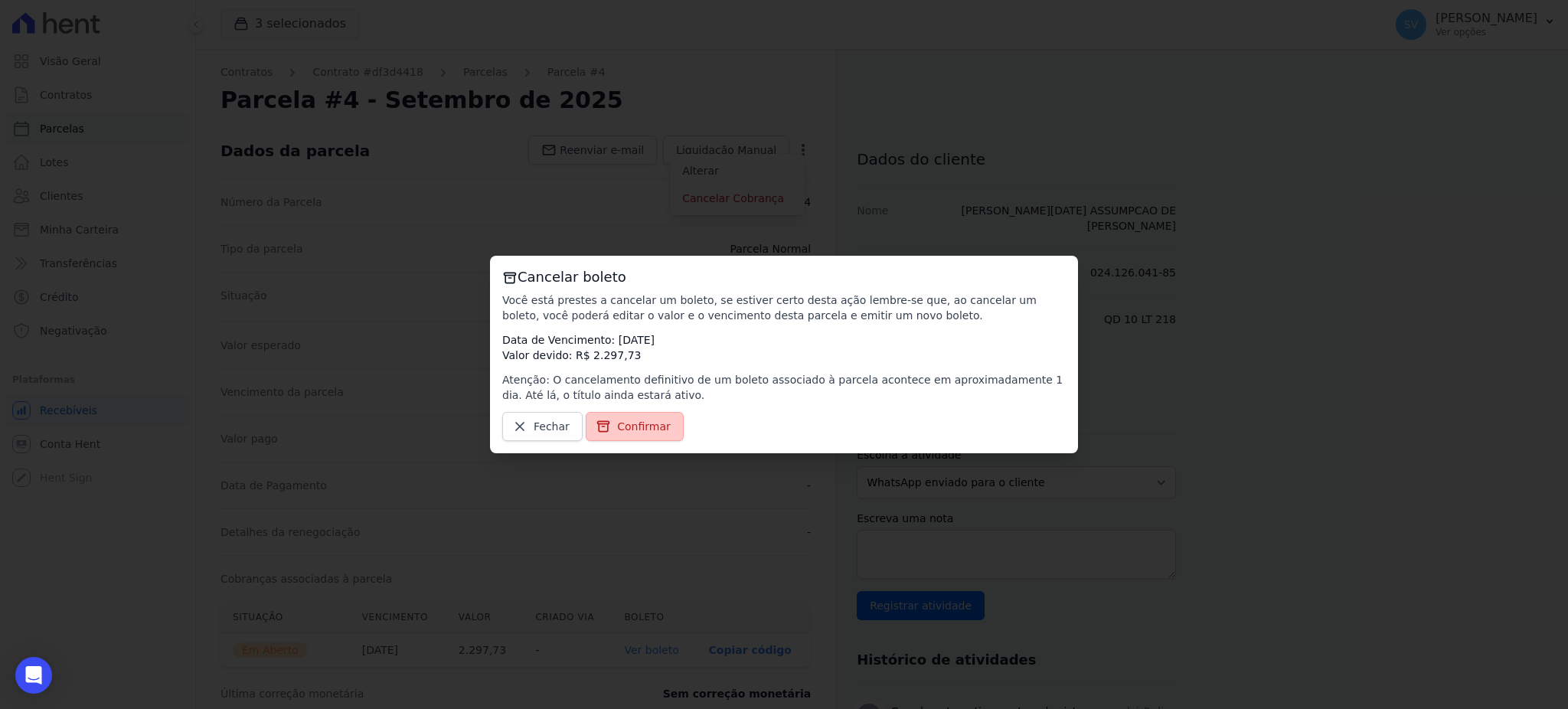
click at [624, 434] on span "Confirmar" at bounding box center [643, 427] width 54 height 16
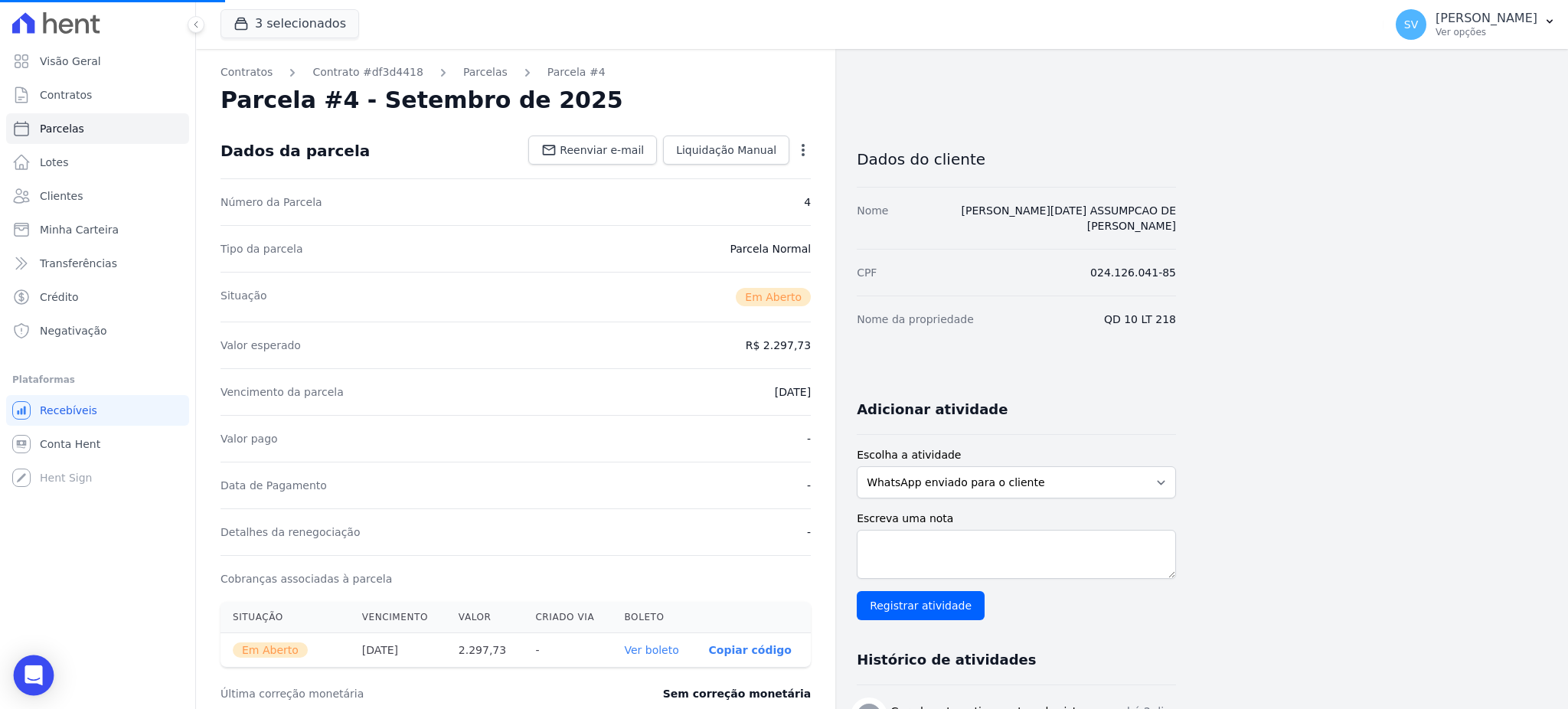
click at [41, 668] on icon "Open Intercom Messenger" at bounding box center [33, 676] width 20 height 20
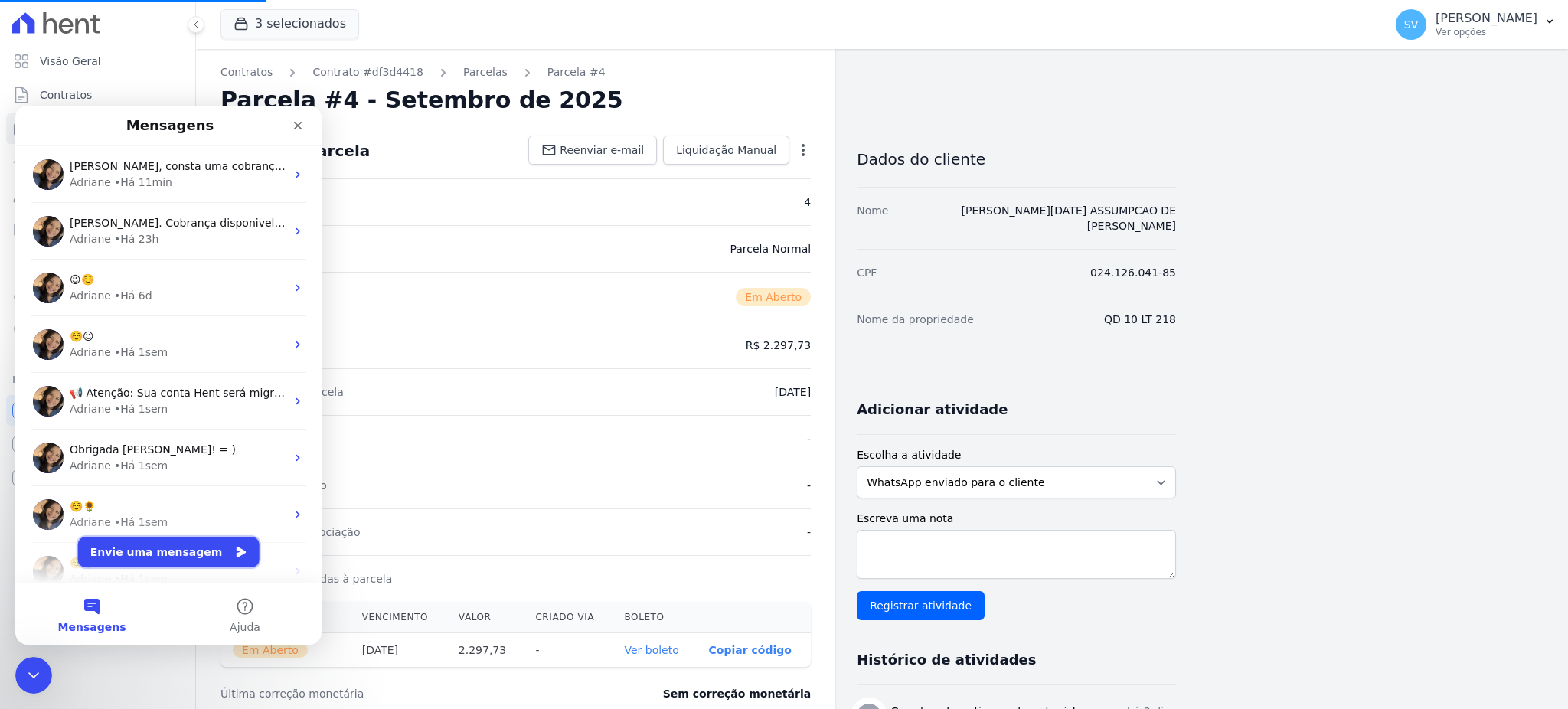
click at [142, 559] on button "Envie uma mensagem" at bounding box center [168, 551] width 181 height 30
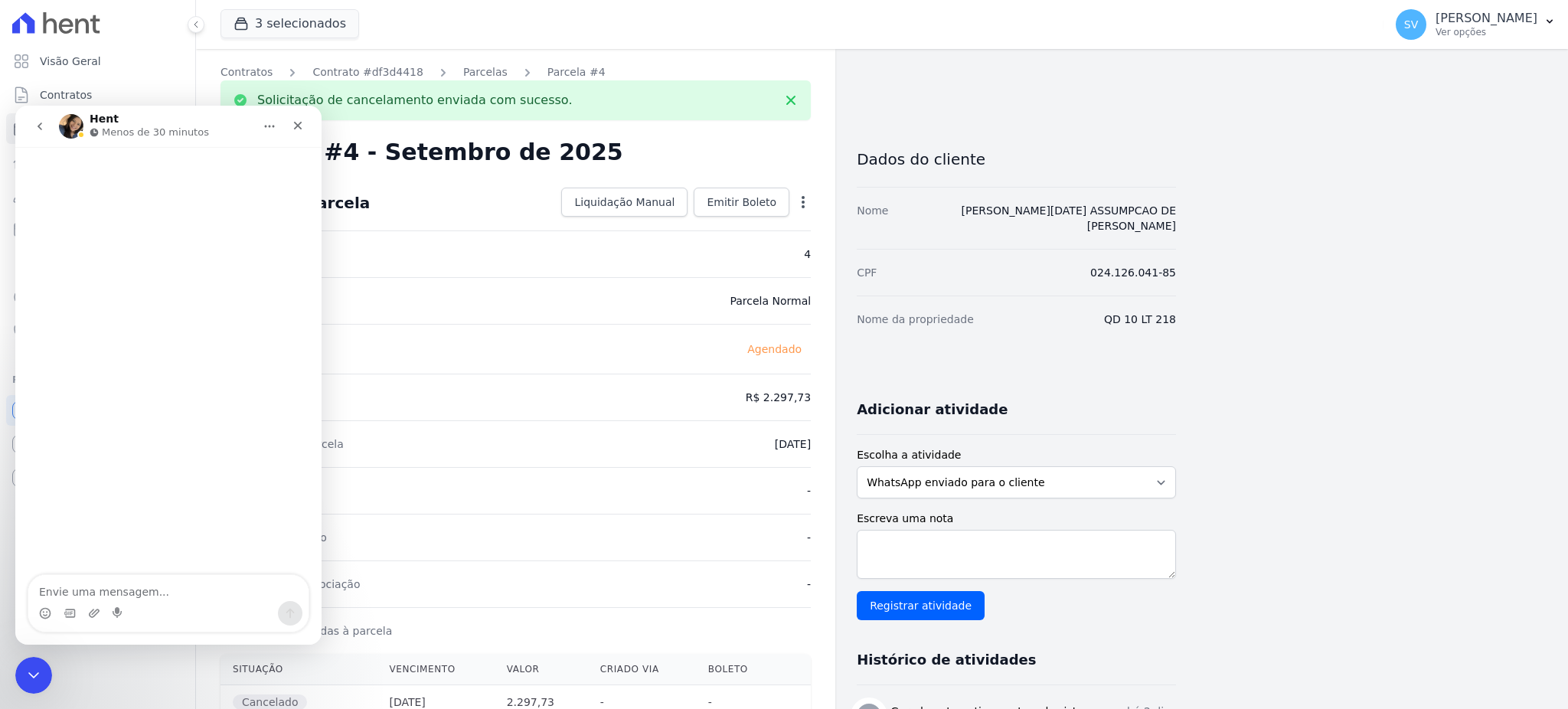
click at [128, 128] on p "Menos de 30 minutos" at bounding box center [155, 132] width 107 height 16
click at [40, 125] on icon "go back" at bounding box center [39, 126] width 13 height 13
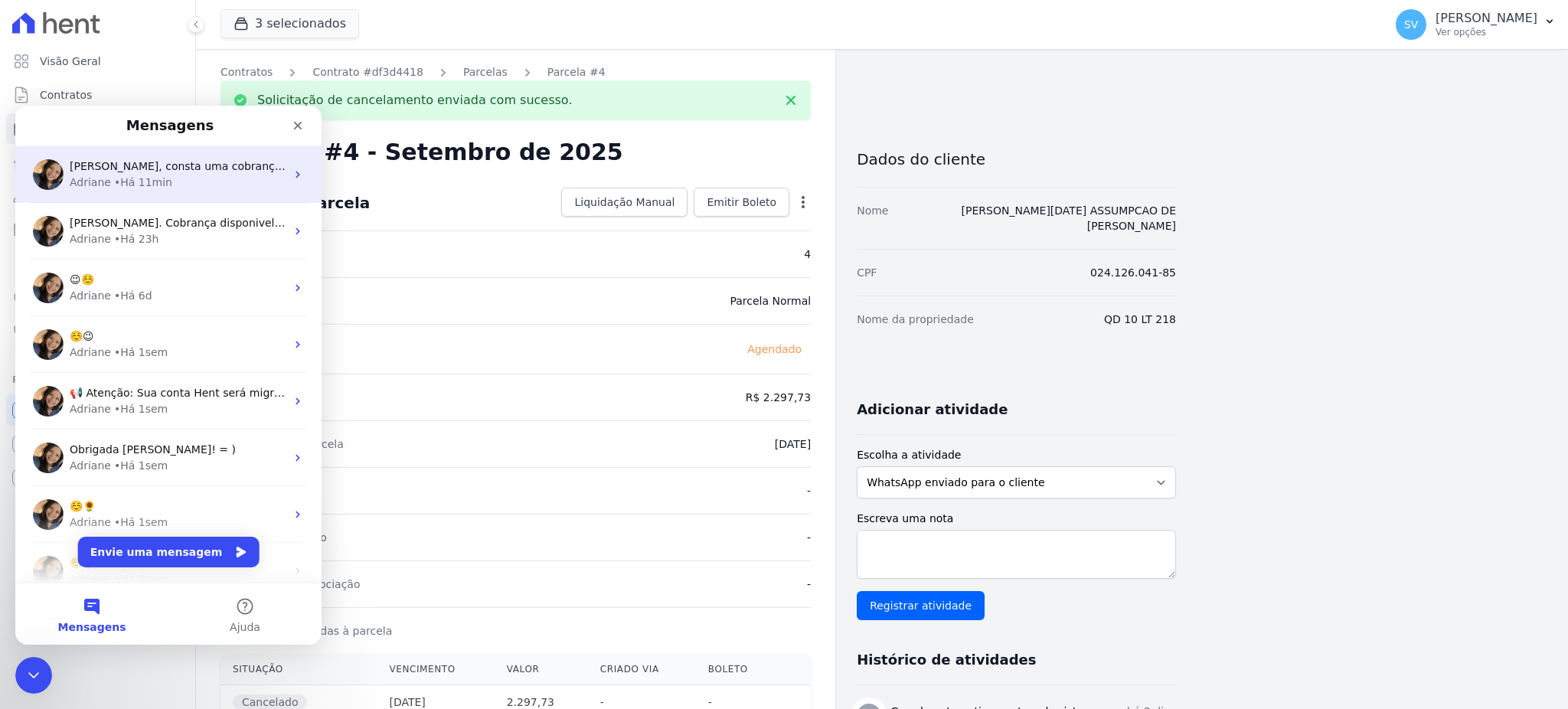
click at [115, 170] on span "[PERSON_NAME], consta uma cobrança em aberto: [URL][DOMAIN_NAME]" at bounding box center [267, 165] width 396 height 13
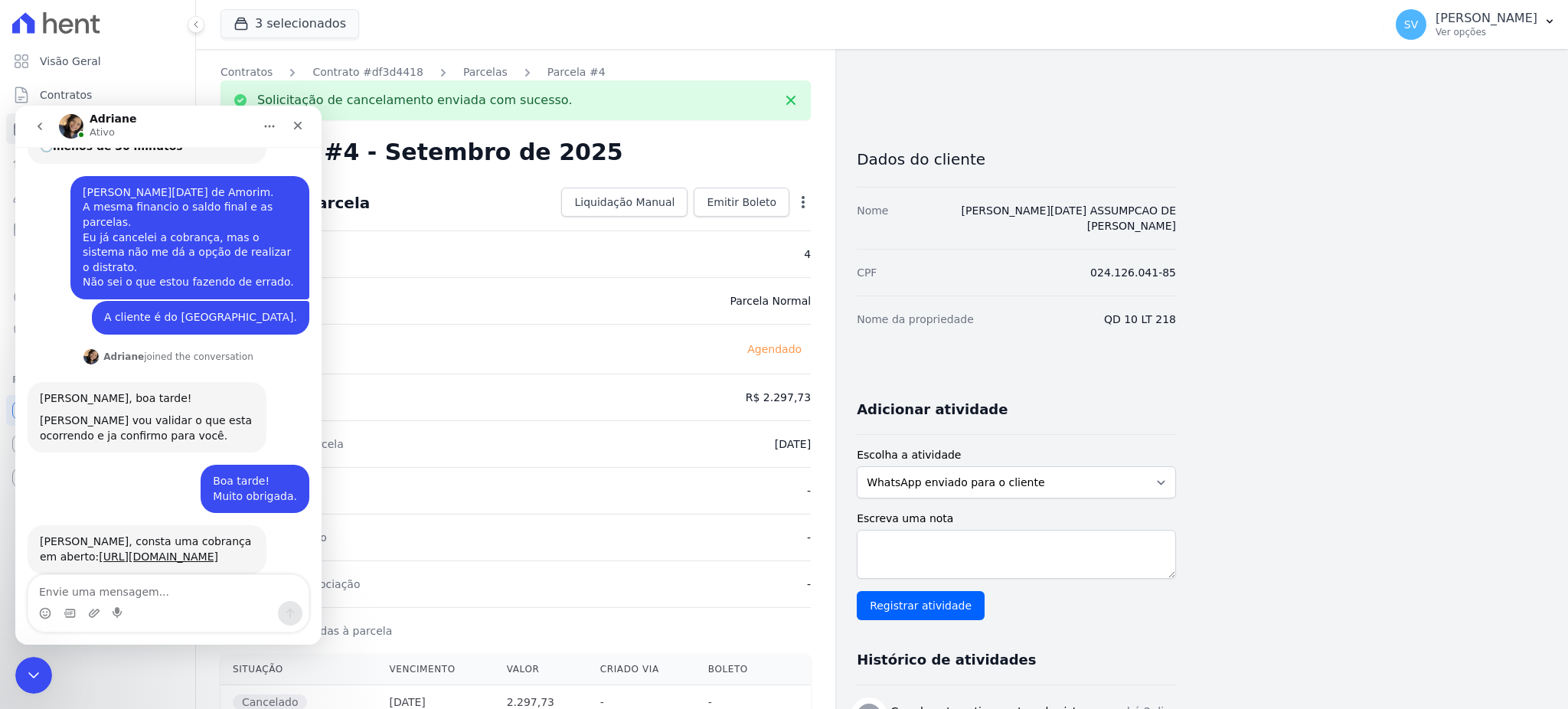
scroll to position [199, 0]
click at [185, 594] on textarea "Envie uma mensagem..." at bounding box center [168, 588] width 280 height 26
type textarea "Cancelei."
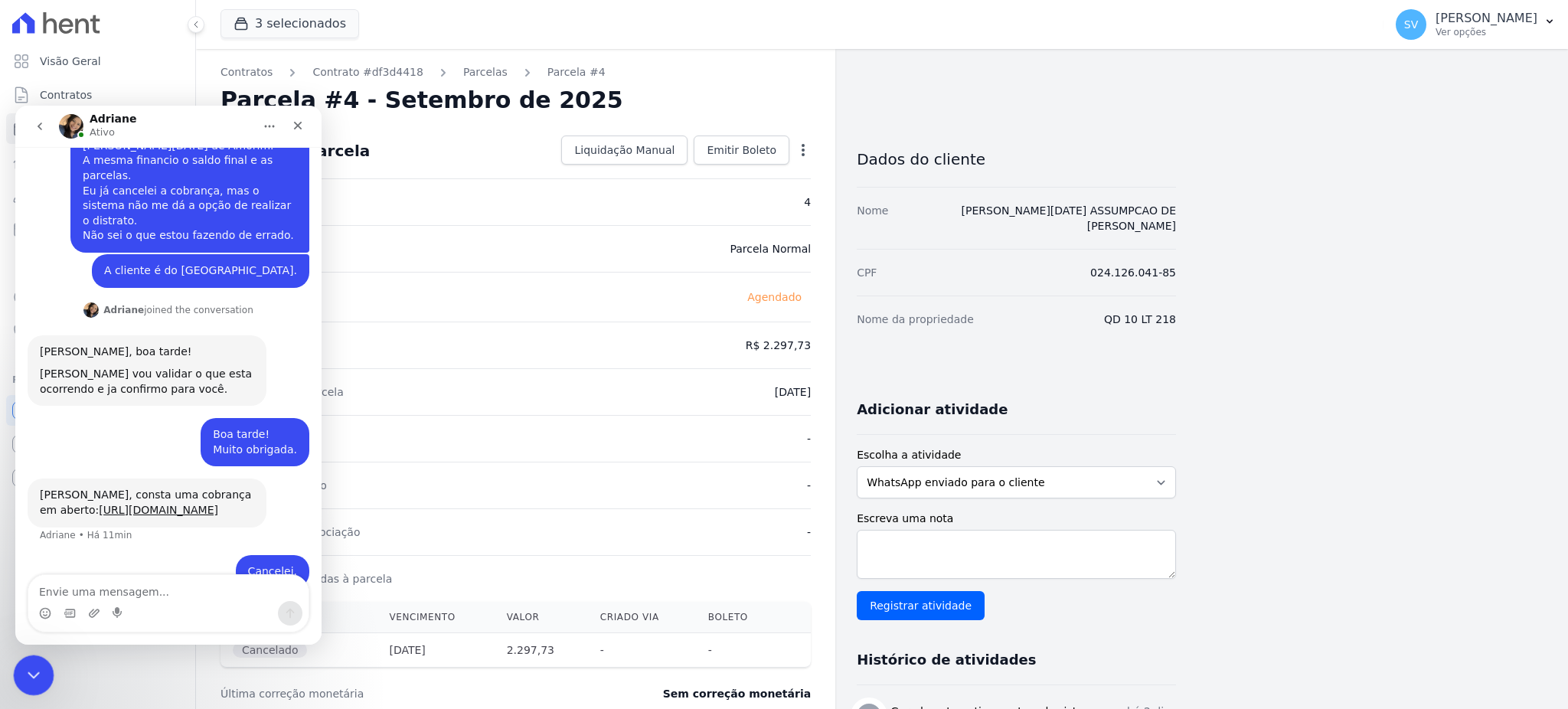
click at [33, 674] on icon "Encerramento do Messenger da Intercom" at bounding box center [31, 673] width 19 height 19
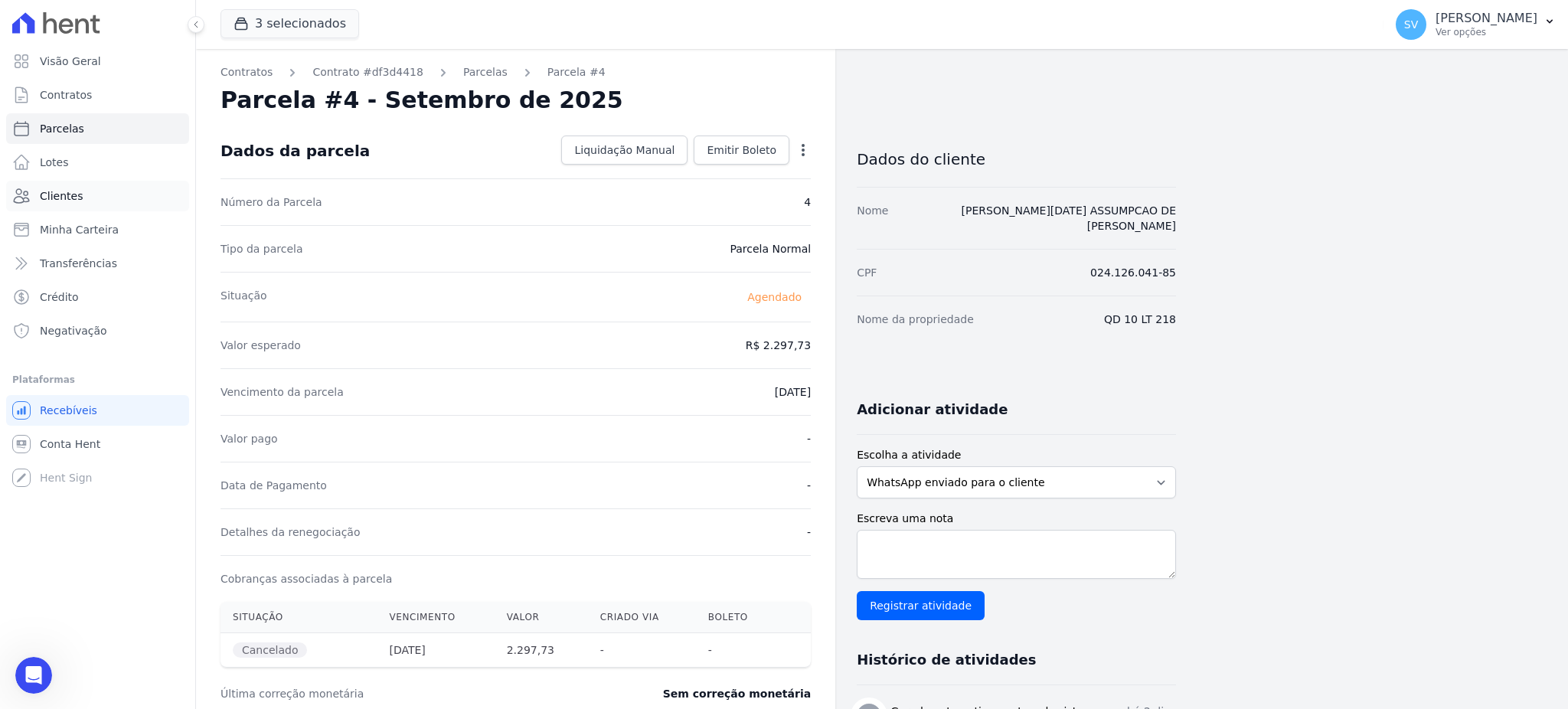
click at [69, 192] on span "Clientes" at bounding box center [62, 196] width 43 height 16
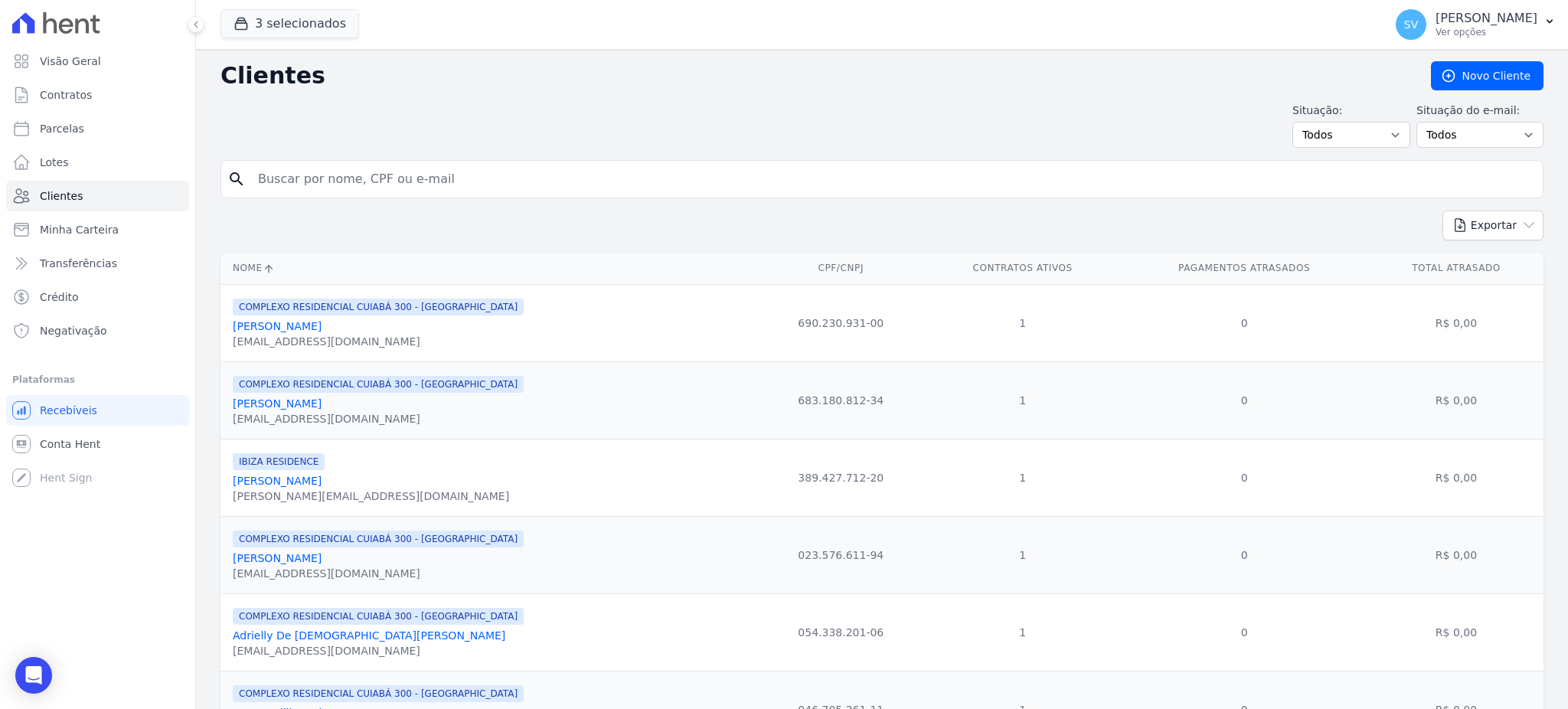
click at [370, 177] on input "search" at bounding box center [893, 178] width 1288 height 30
type input "[PERSON_NAME][DATE] ASSUMPCAO DE [PERSON_NAME]"
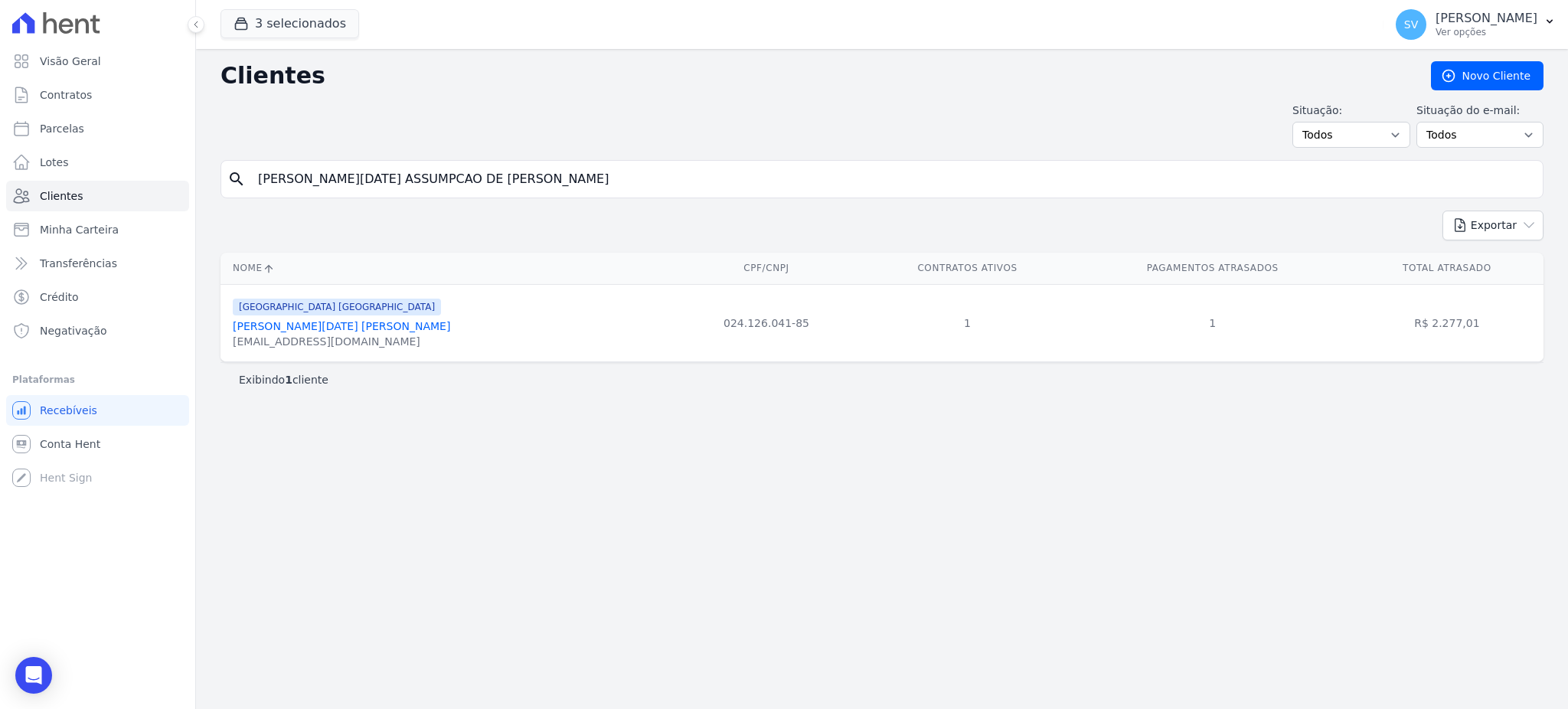
click at [314, 329] on link "[PERSON_NAME][DATE] [PERSON_NAME]" at bounding box center [342, 326] width 217 height 13
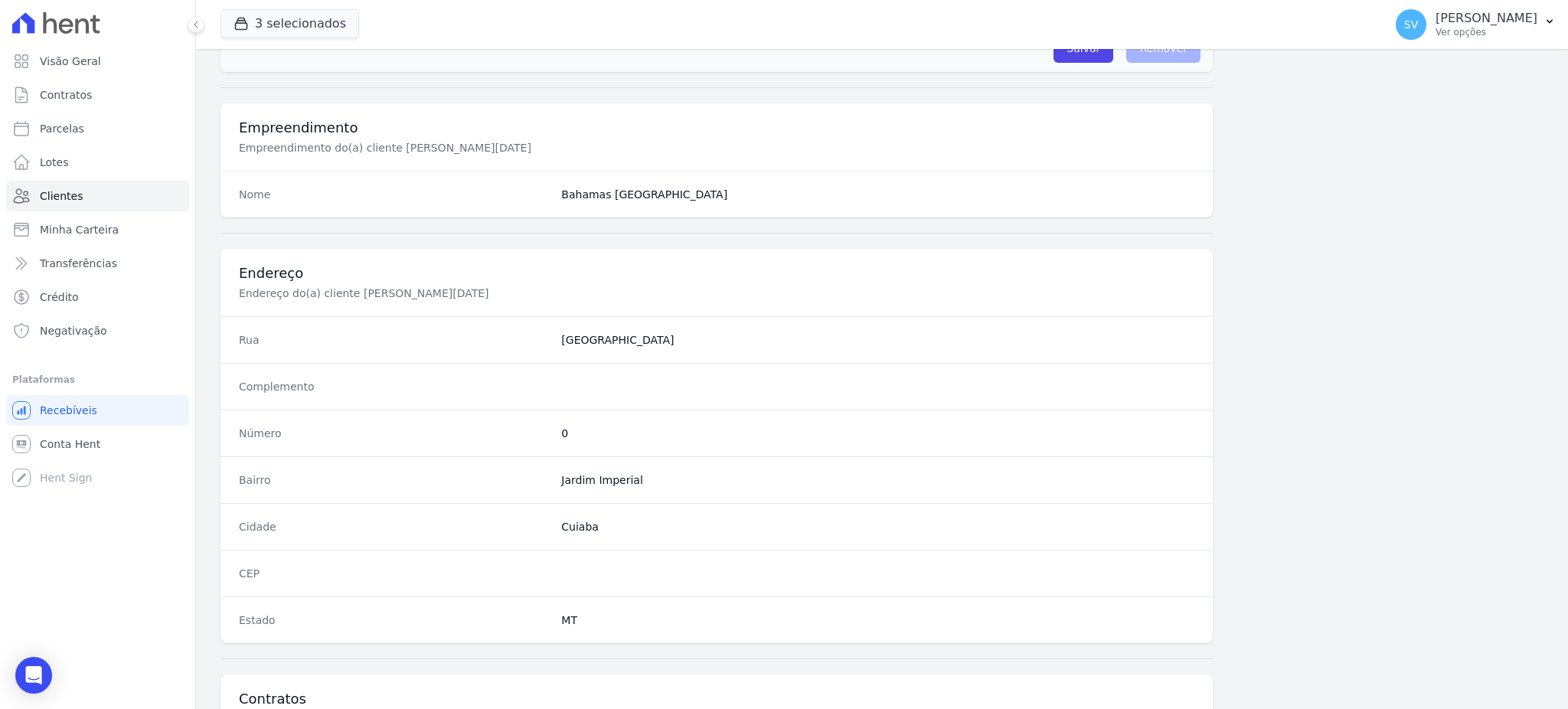
scroll to position [725, 0]
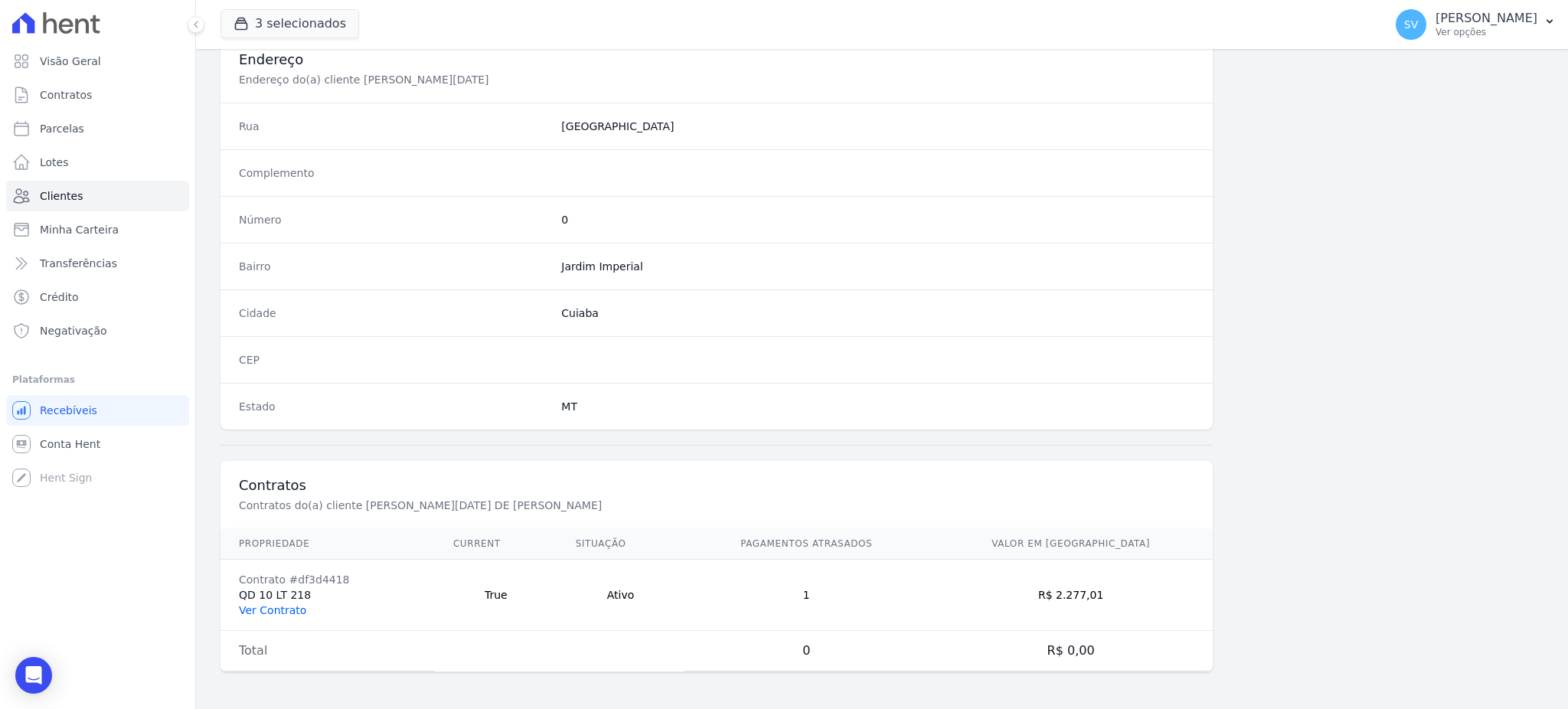
click at [265, 605] on link "Ver Contrato" at bounding box center [272, 610] width 68 height 13
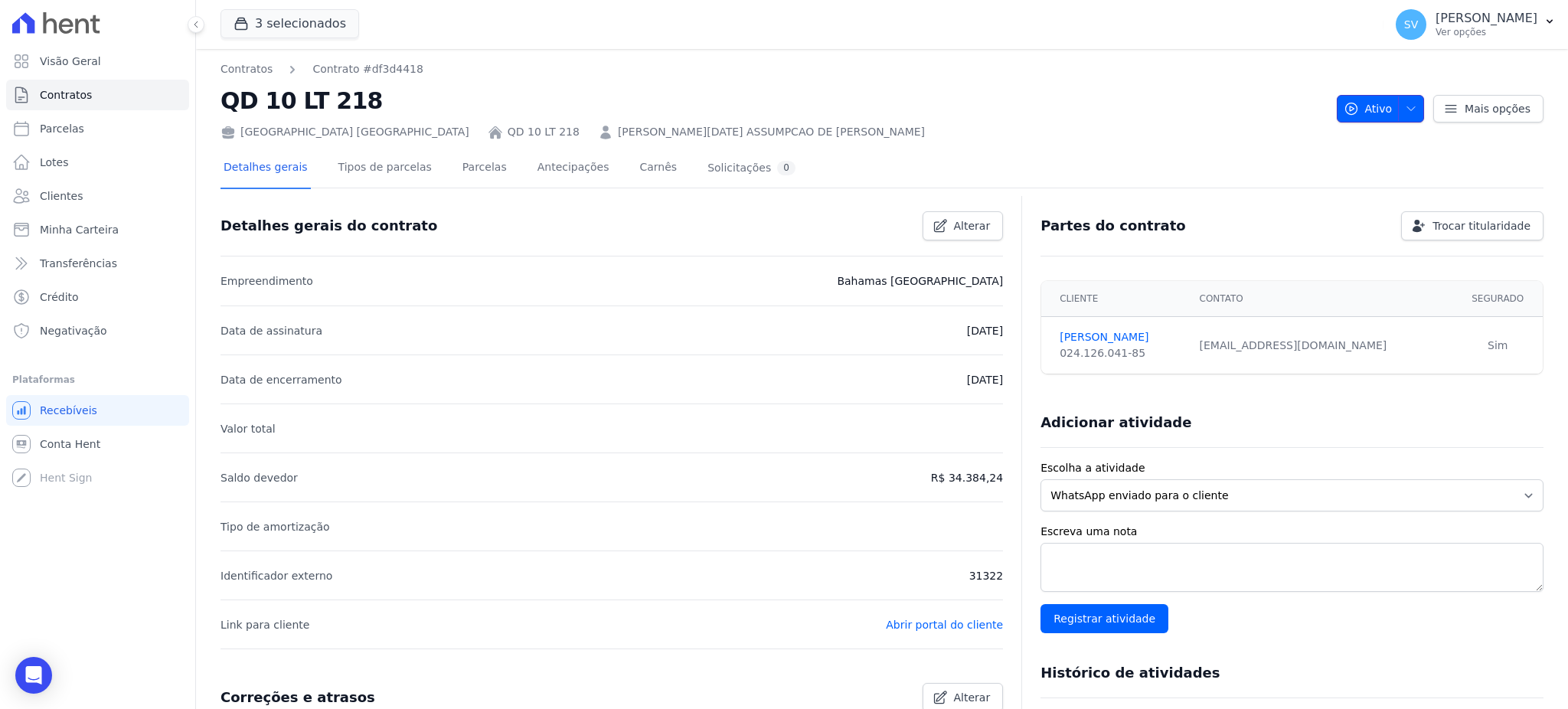
click at [1402, 98] on span "button" at bounding box center [1407, 109] width 20 height 24
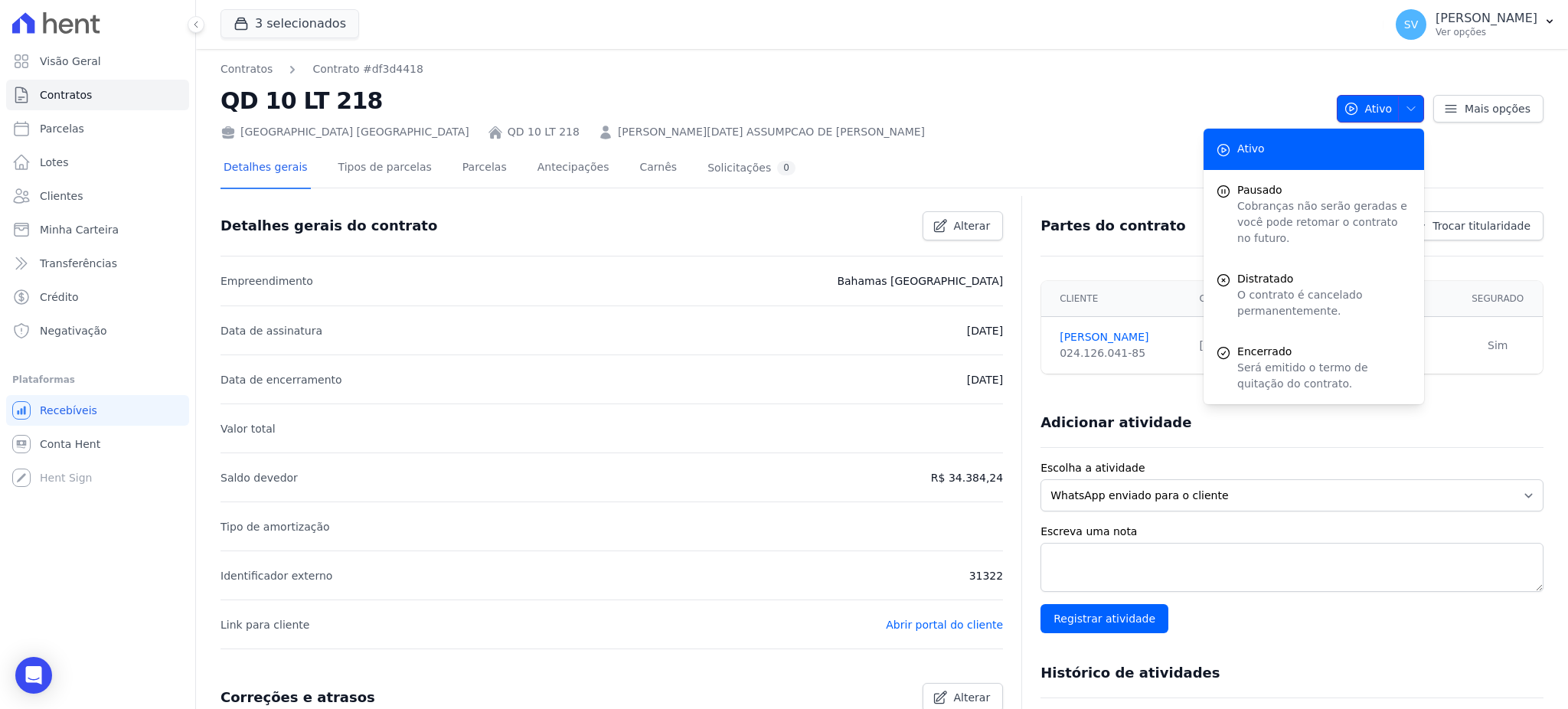
click at [1402, 98] on span "button" at bounding box center [1407, 109] width 20 height 24
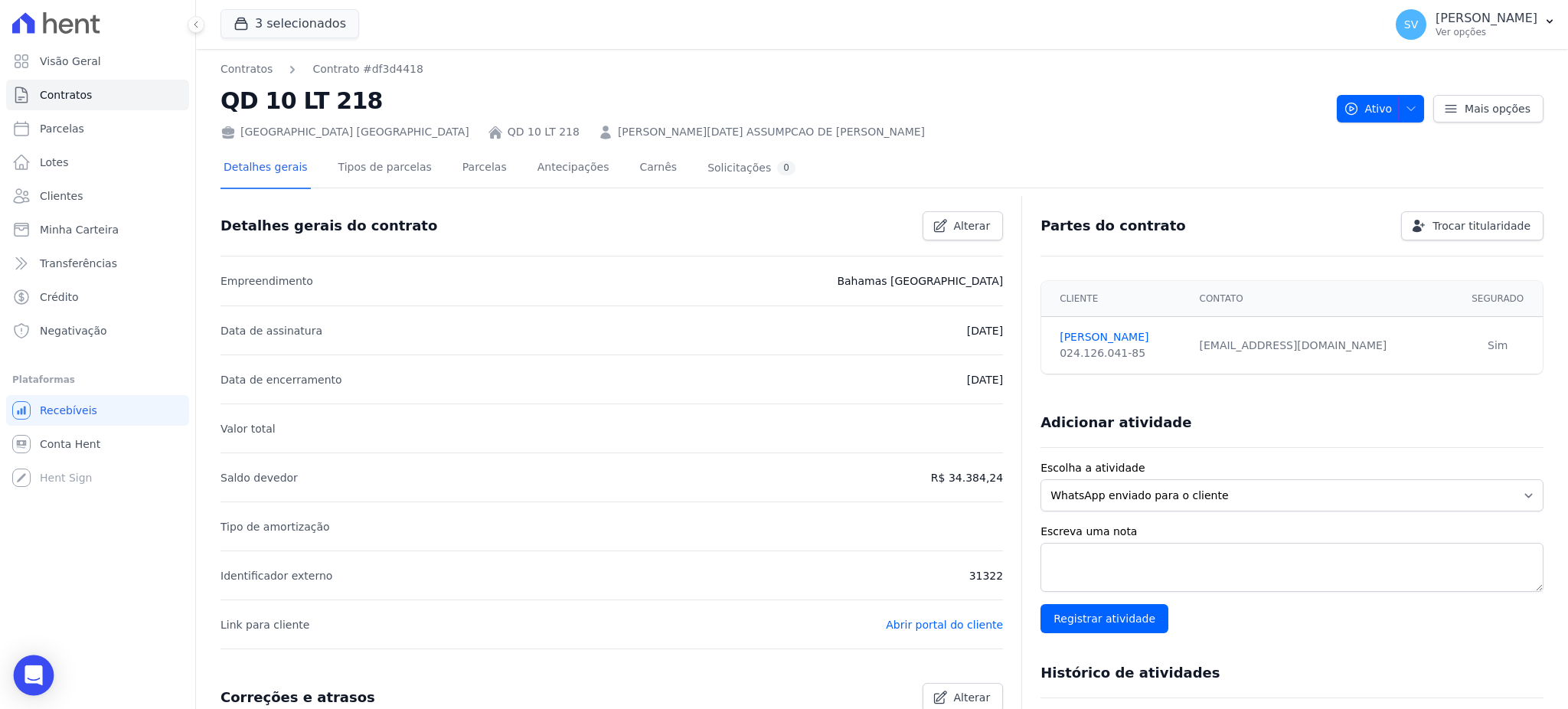
click at [41, 672] on icon "Open Intercom Messenger" at bounding box center [33, 676] width 20 height 20
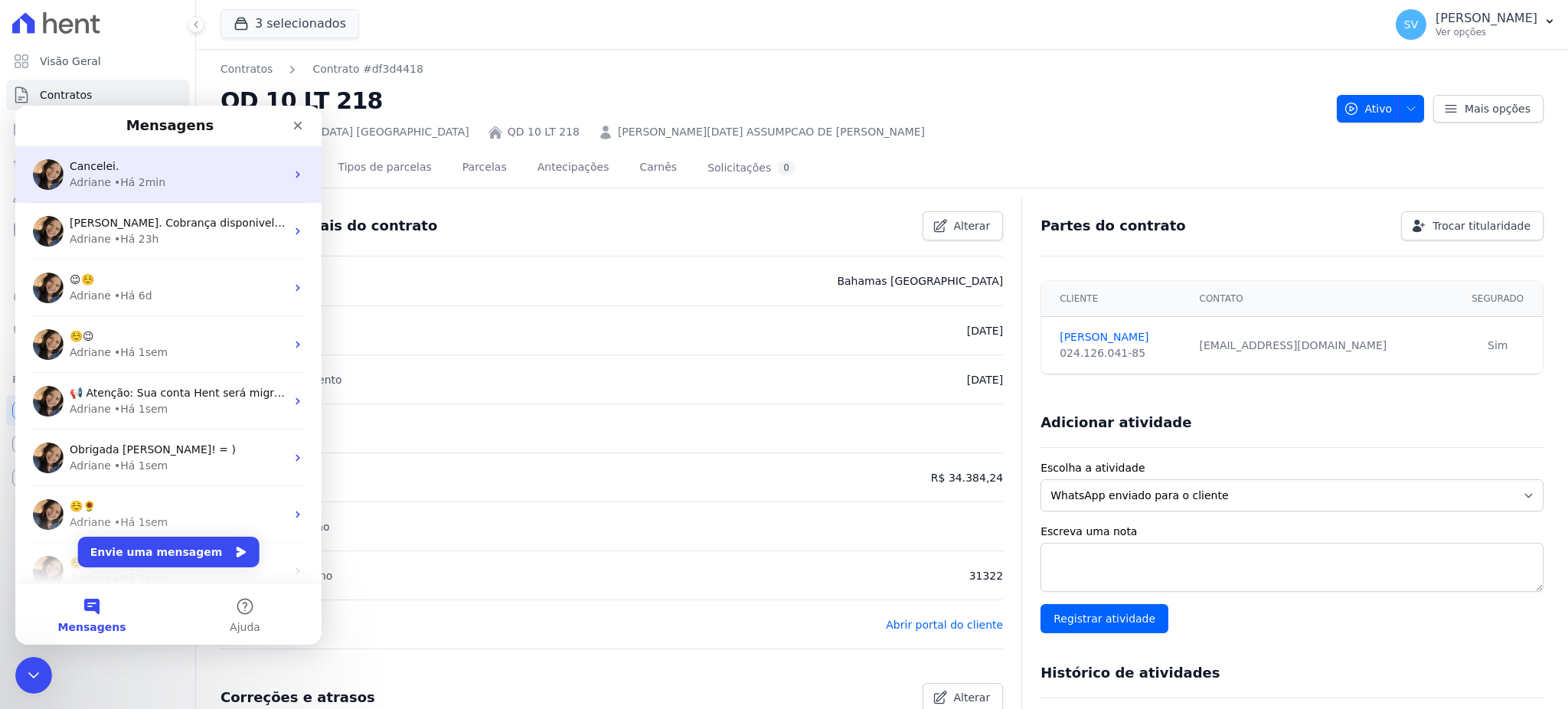
click at [139, 180] on div "• Há 2min" at bounding box center [140, 182] width 51 height 16
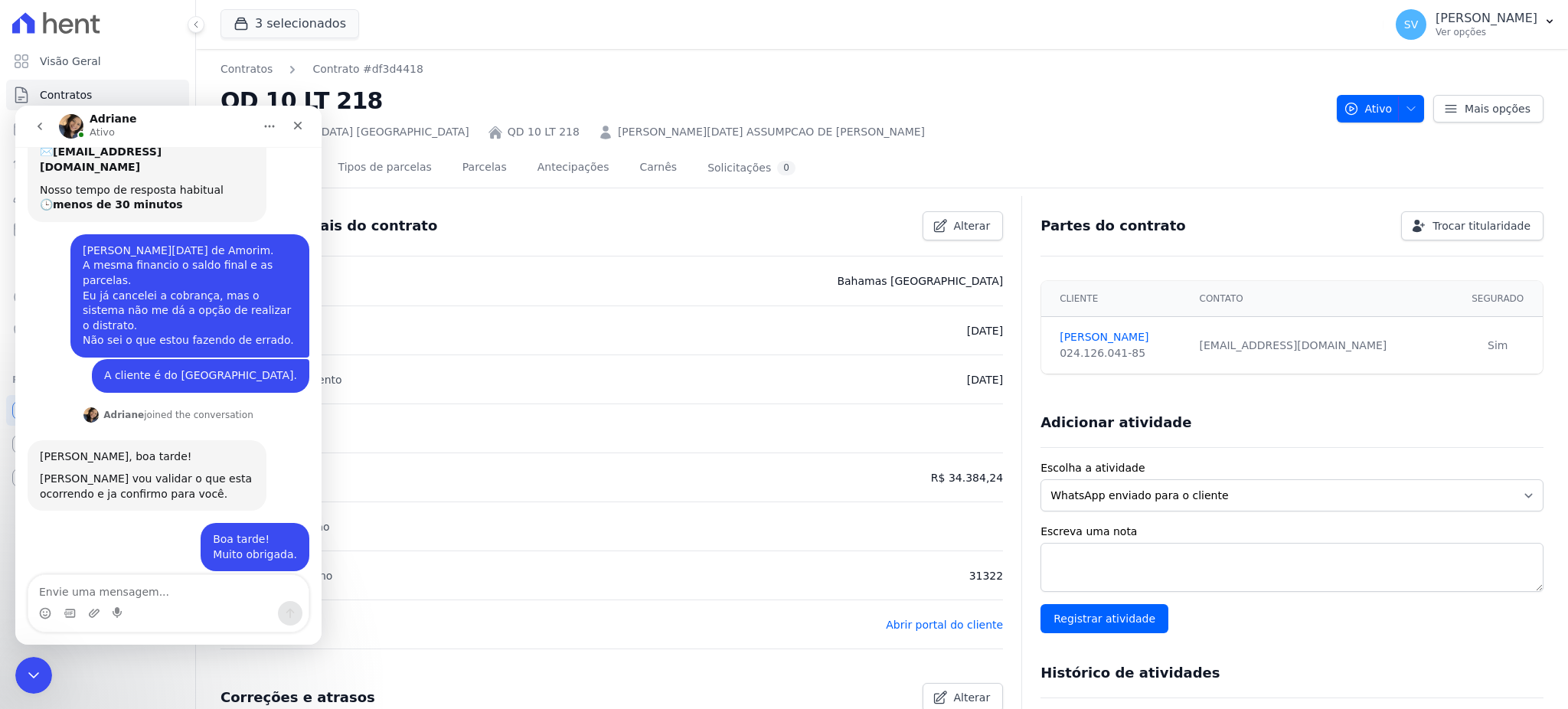
scroll to position [304, 0]
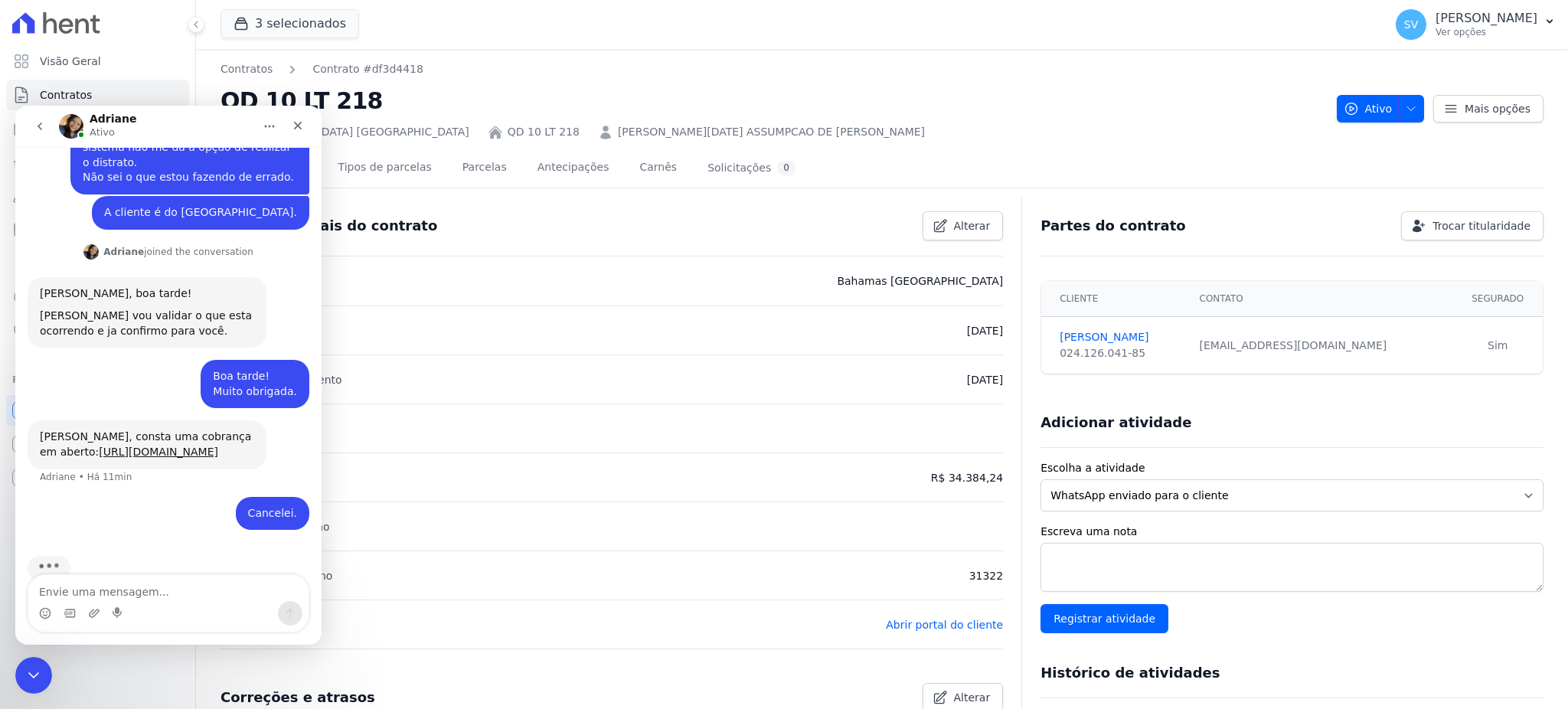
click at [142, 592] on textarea "Envie uma mensagem..." at bounding box center [168, 588] width 280 height 26
type textarea "e"
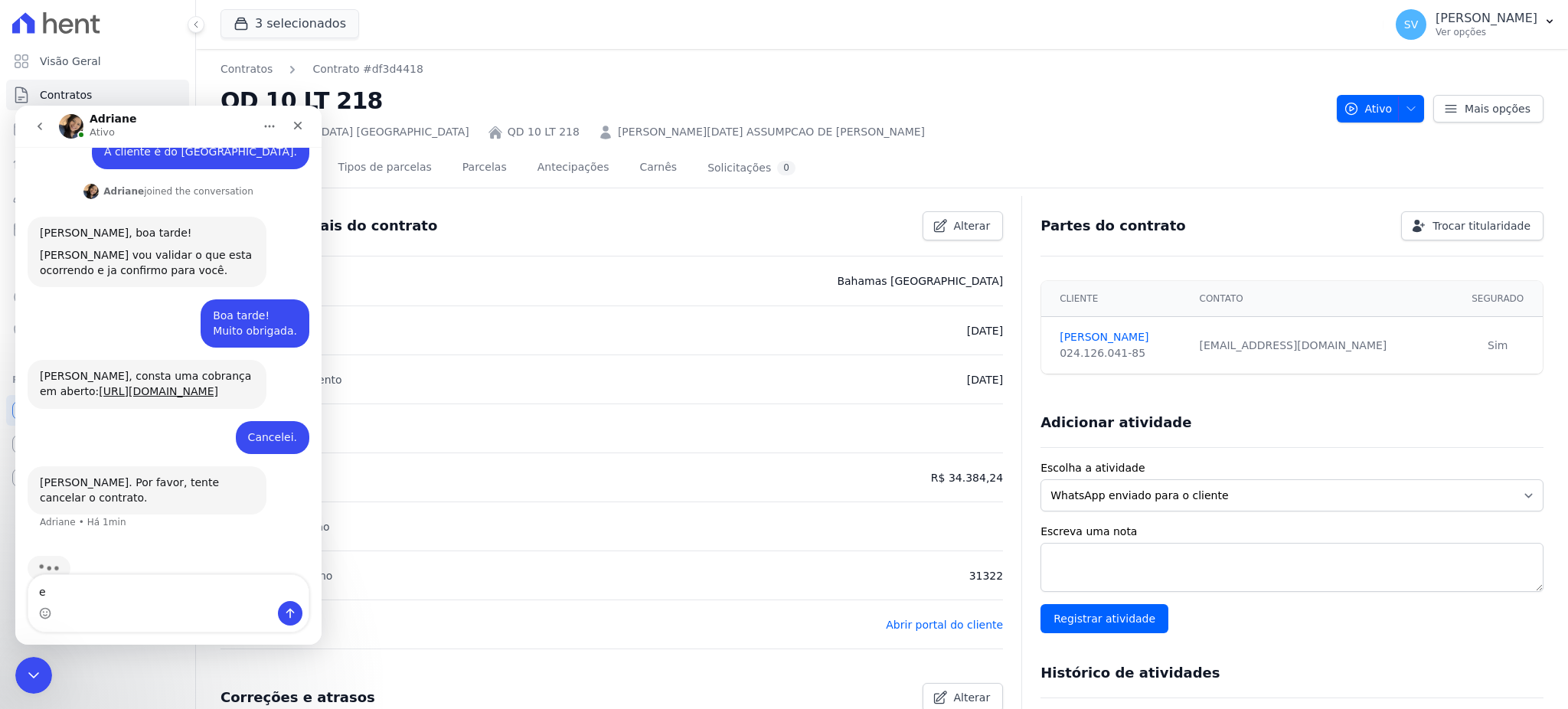
scroll to position [364, 0]
type textarea "p"
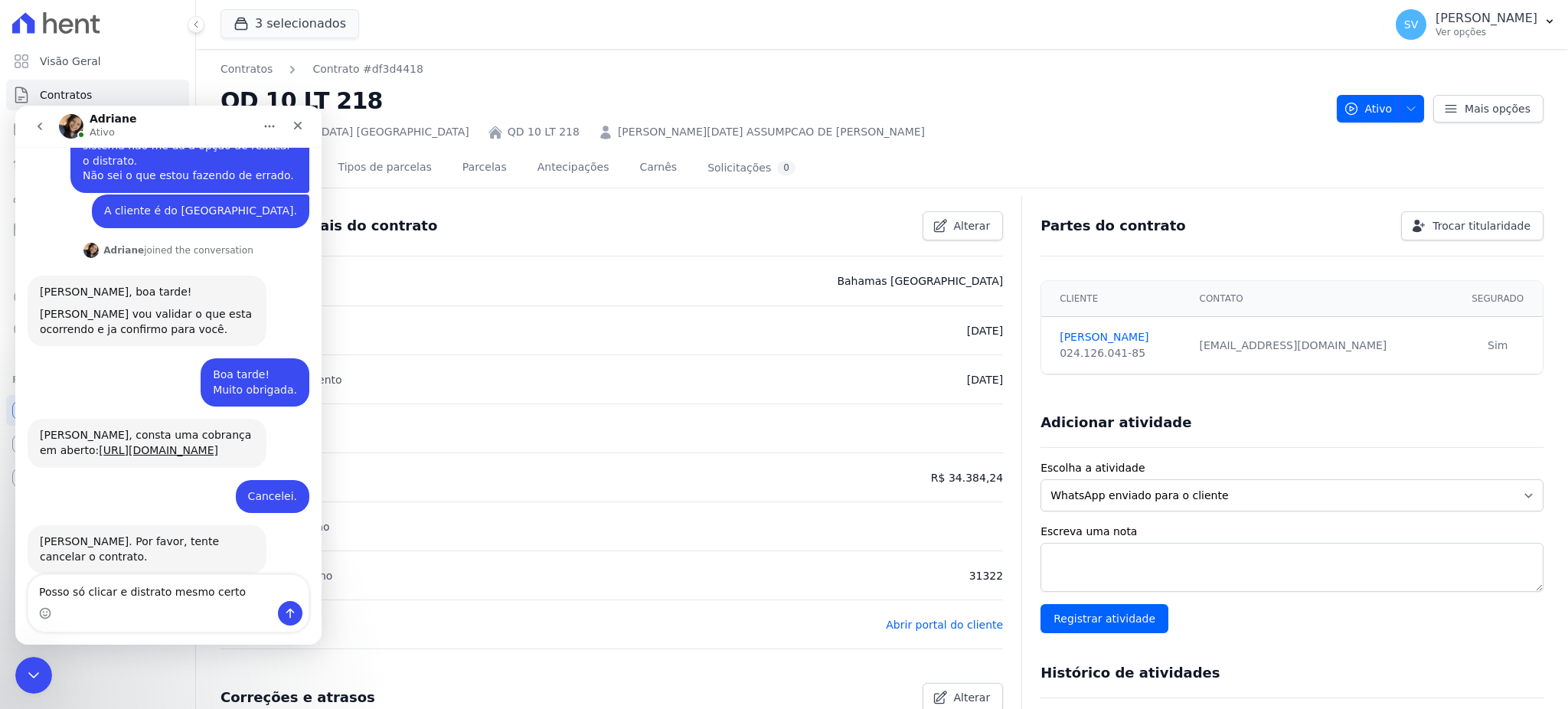
type textarea "Posso só clicar e distrato mesmo certo?"
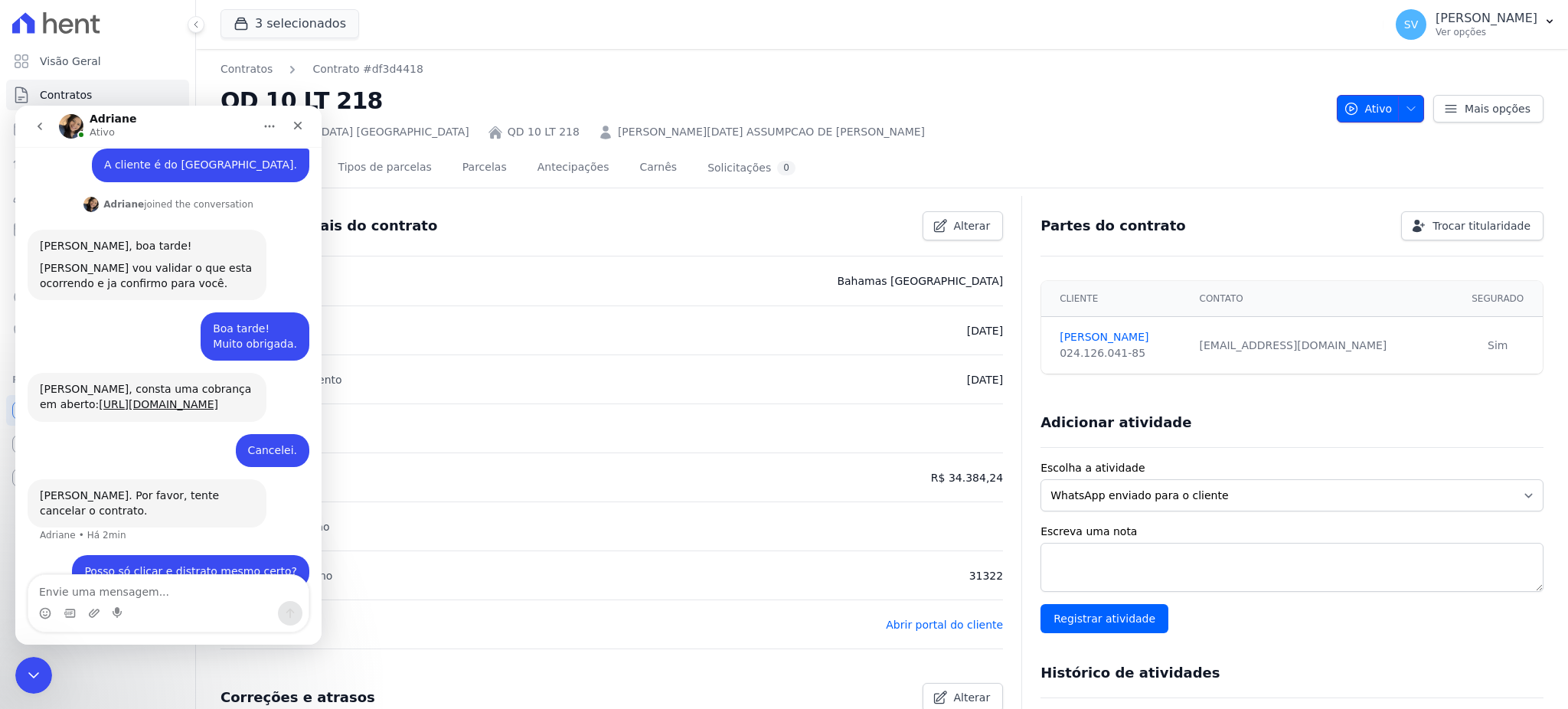
click at [1407, 108] on button "Ativo" at bounding box center [1381, 109] width 88 height 27
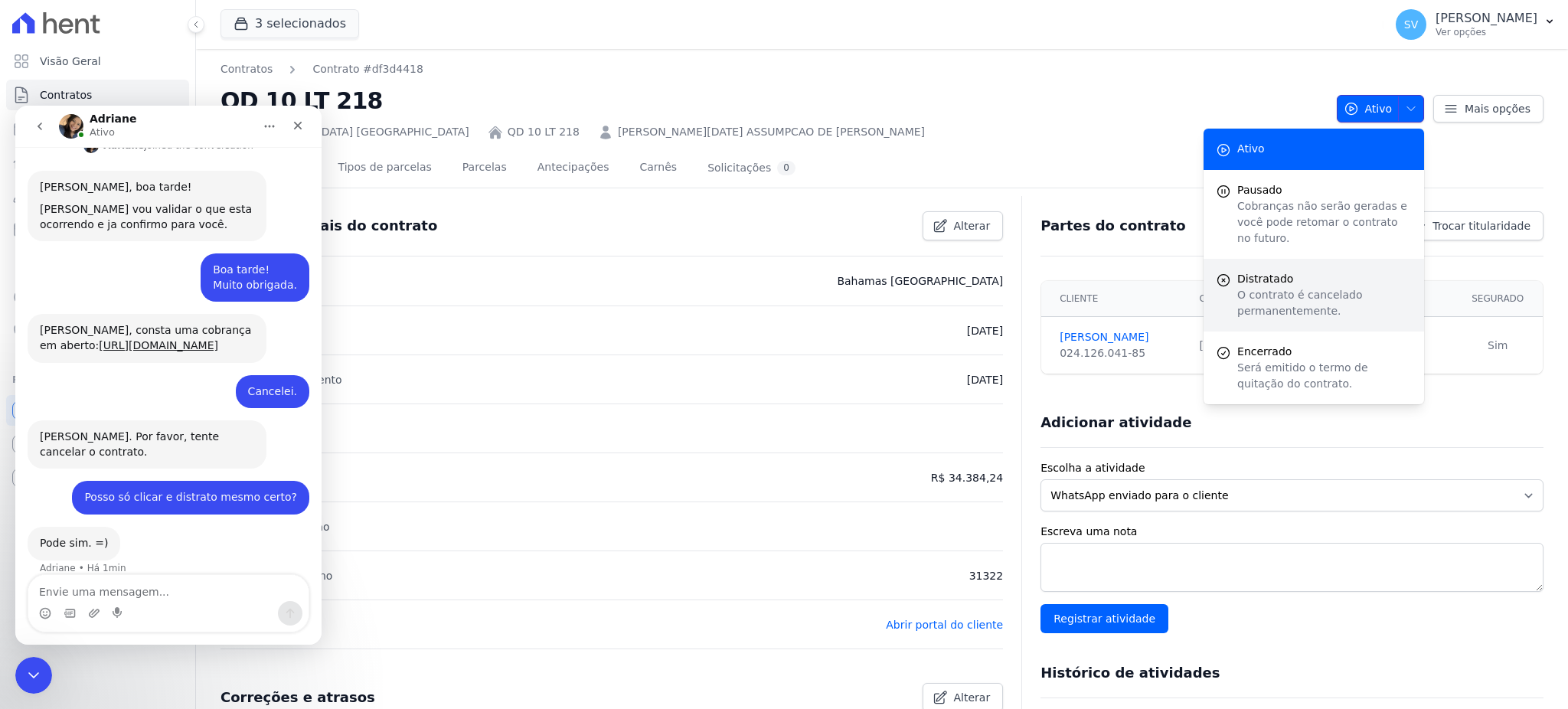
scroll to position [455, 0]
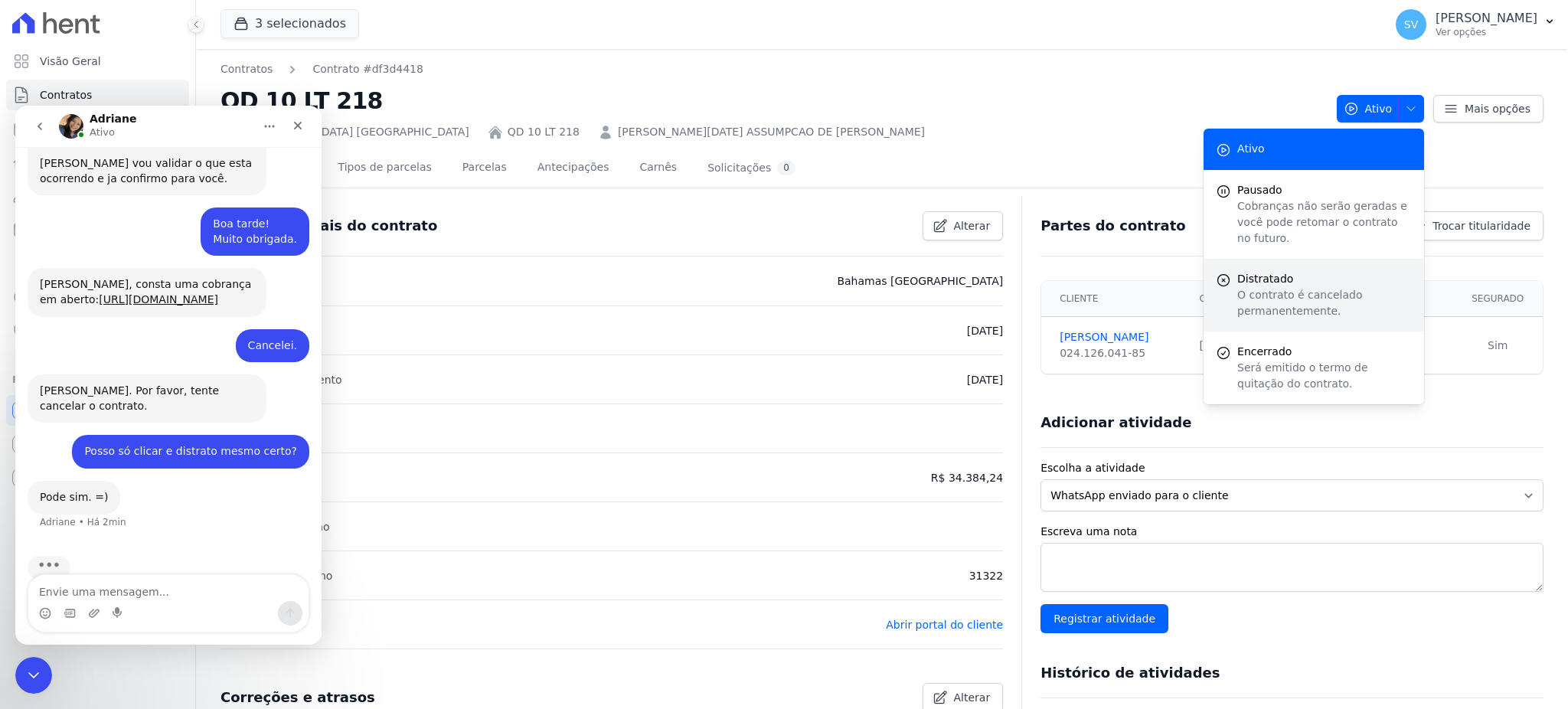
click at [1299, 290] on p "O contrato é cancelado permanentemente." at bounding box center [1324, 303] width 174 height 32
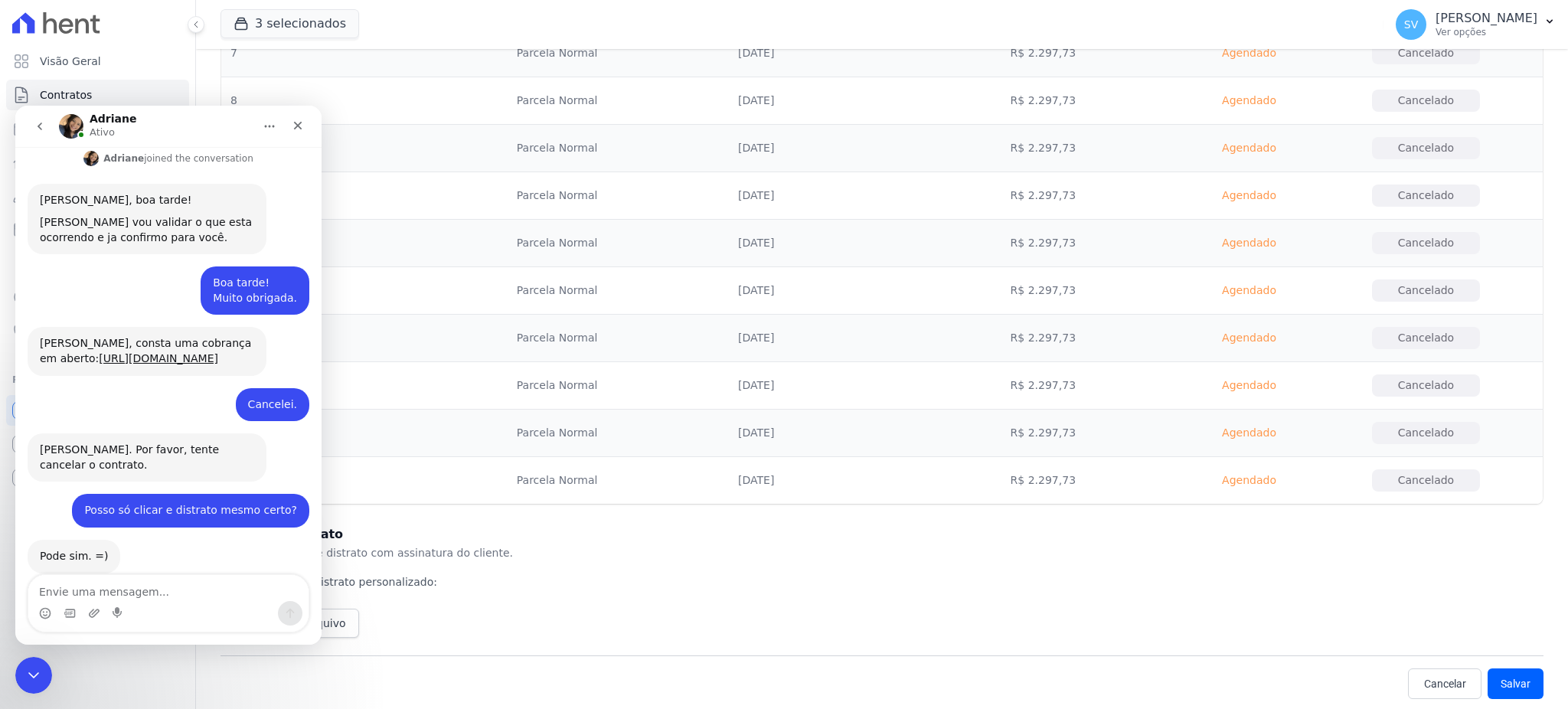
scroll to position [726, 0]
click at [33, 660] on div "Encerramento do Messenger da Intercom" at bounding box center [31, 674] width 37 height 37
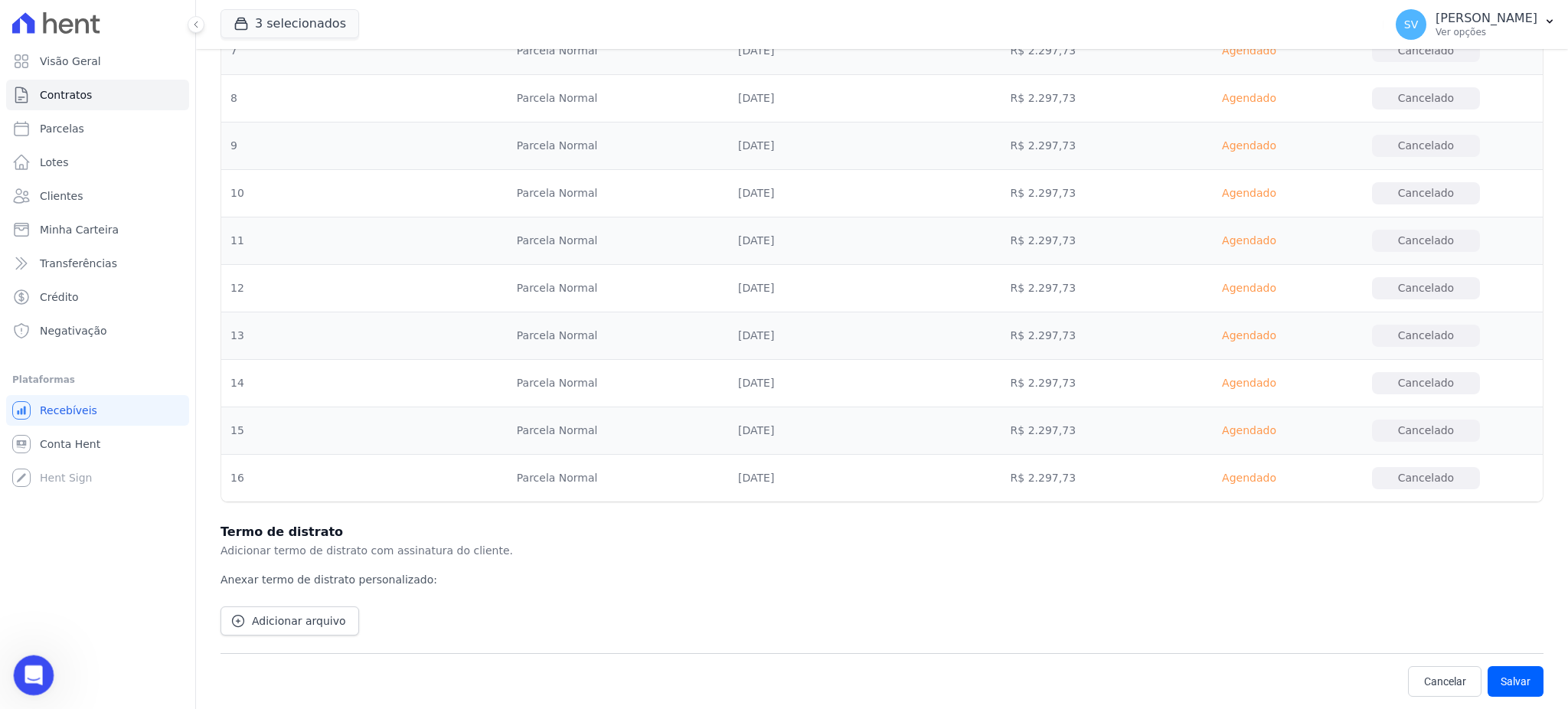
scroll to position [397, 0]
click at [1495, 684] on button "Salvar" at bounding box center [1515, 681] width 56 height 30
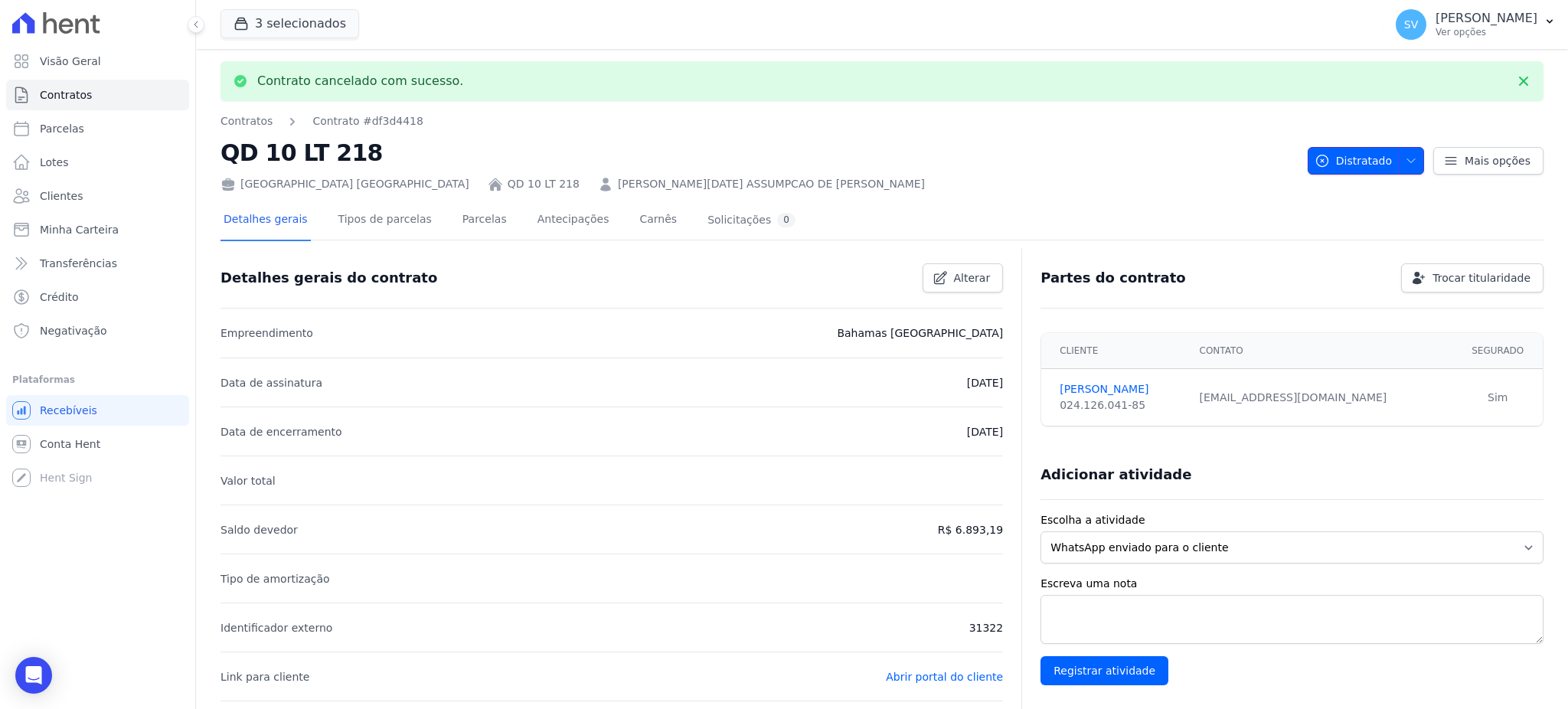
click at [1405, 161] on icon "button" at bounding box center [1410, 161] width 13 height 13
drag, startPoint x: 1404, startPoint y: 161, endPoint x: 1519, endPoint y: 153, distance: 115.3
click at [1405, 161] on icon "button" at bounding box center [1410, 161] width 13 height 13
click at [1524, 157] on link "Mais opções" at bounding box center [1488, 161] width 111 height 27
click at [1109, 150] on h2 "QD 10 LT 218" at bounding box center [758, 152] width 1075 height 34
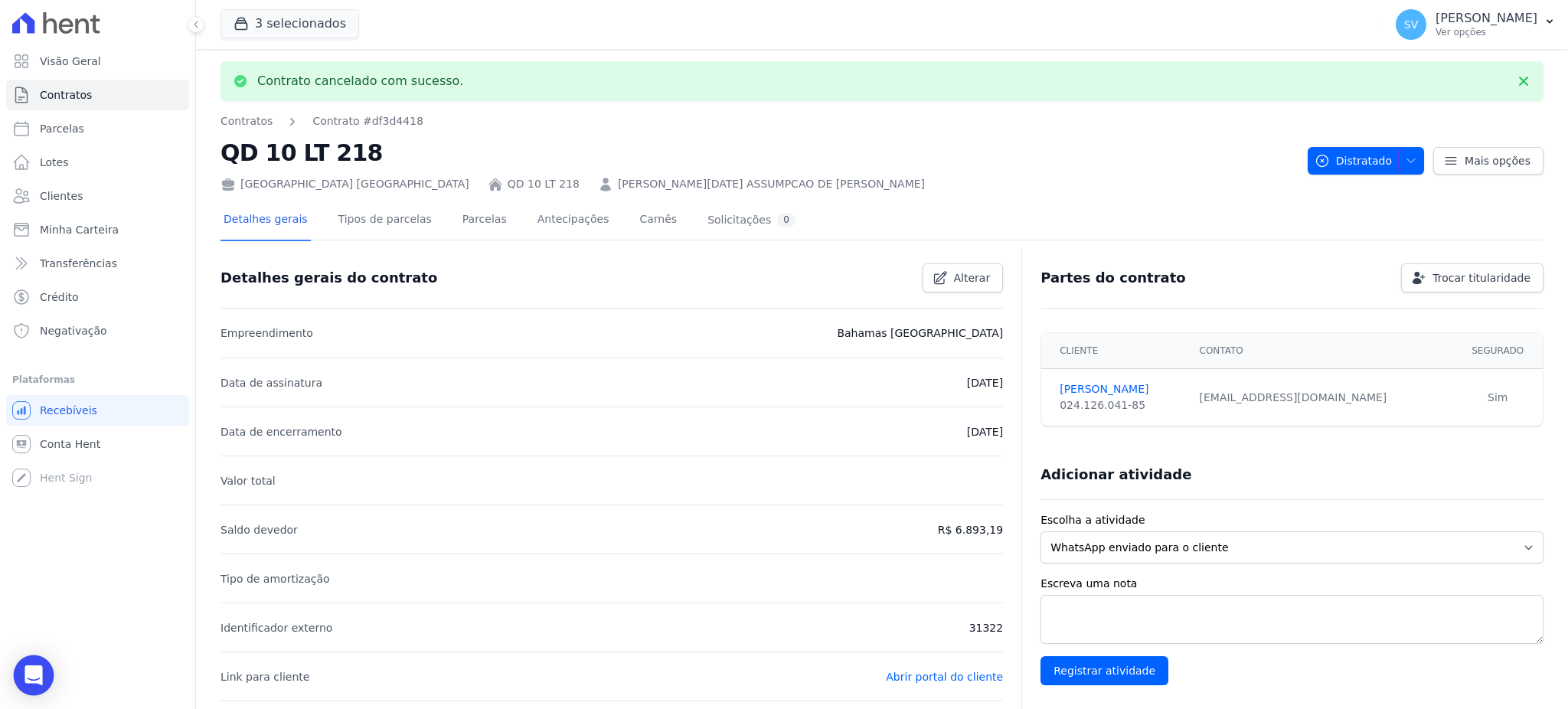
click at [24, 677] on div "Open Intercom Messenger" at bounding box center [33, 675] width 40 height 40
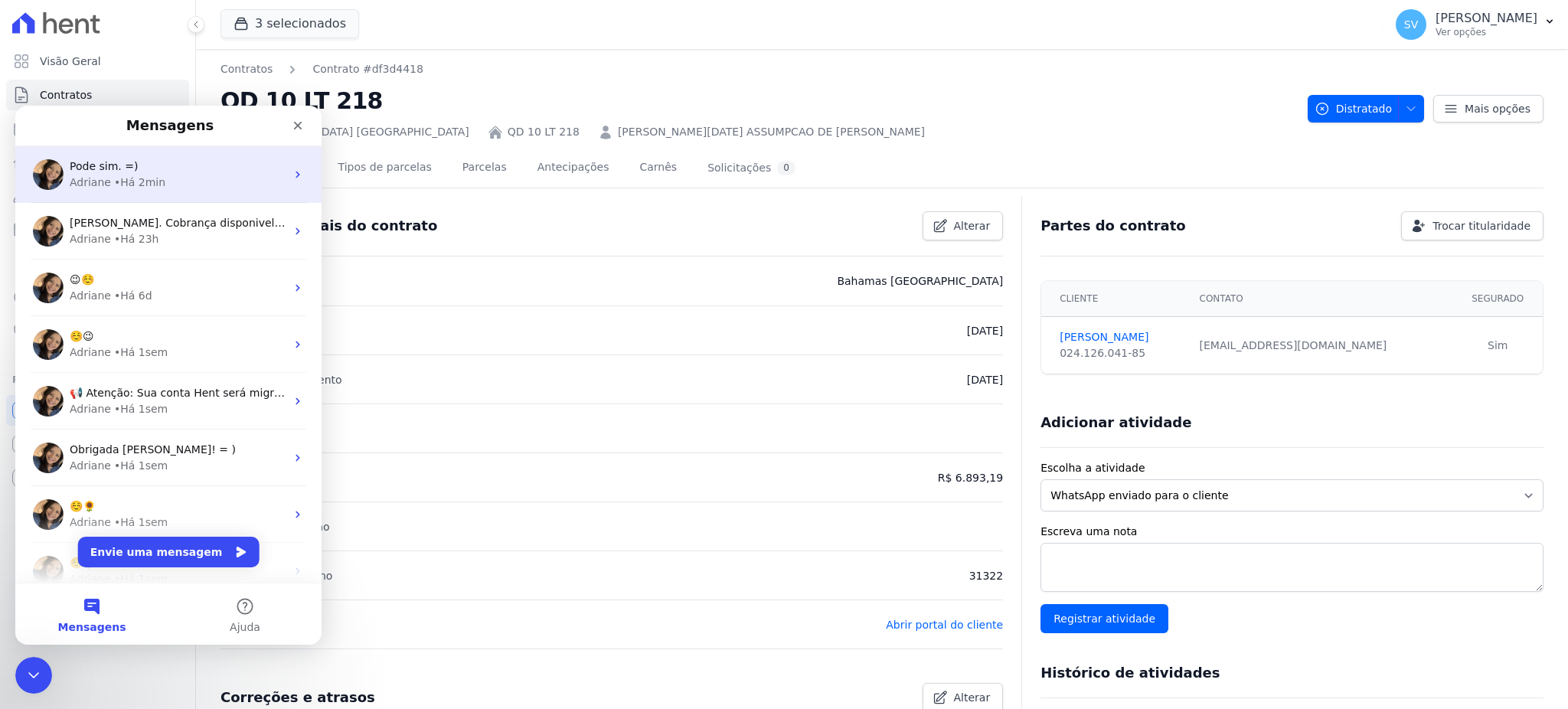
click at [142, 175] on div "• Há 2min" at bounding box center [140, 182] width 51 height 16
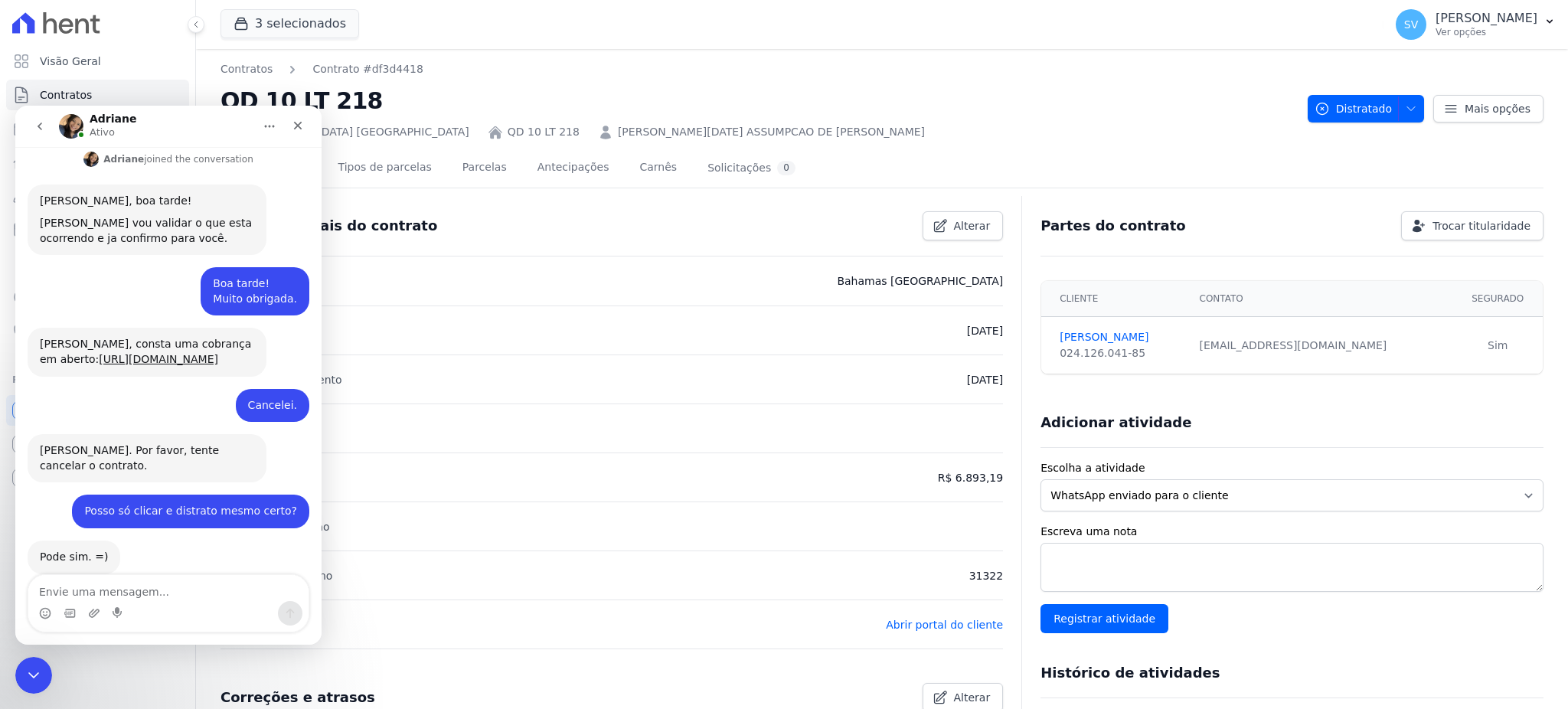
scroll to position [397, 0]
click at [116, 579] on textarea "Envie uma mensagem..." at bounding box center [168, 588] width 280 height 26
type textarea "Distratado ;)"
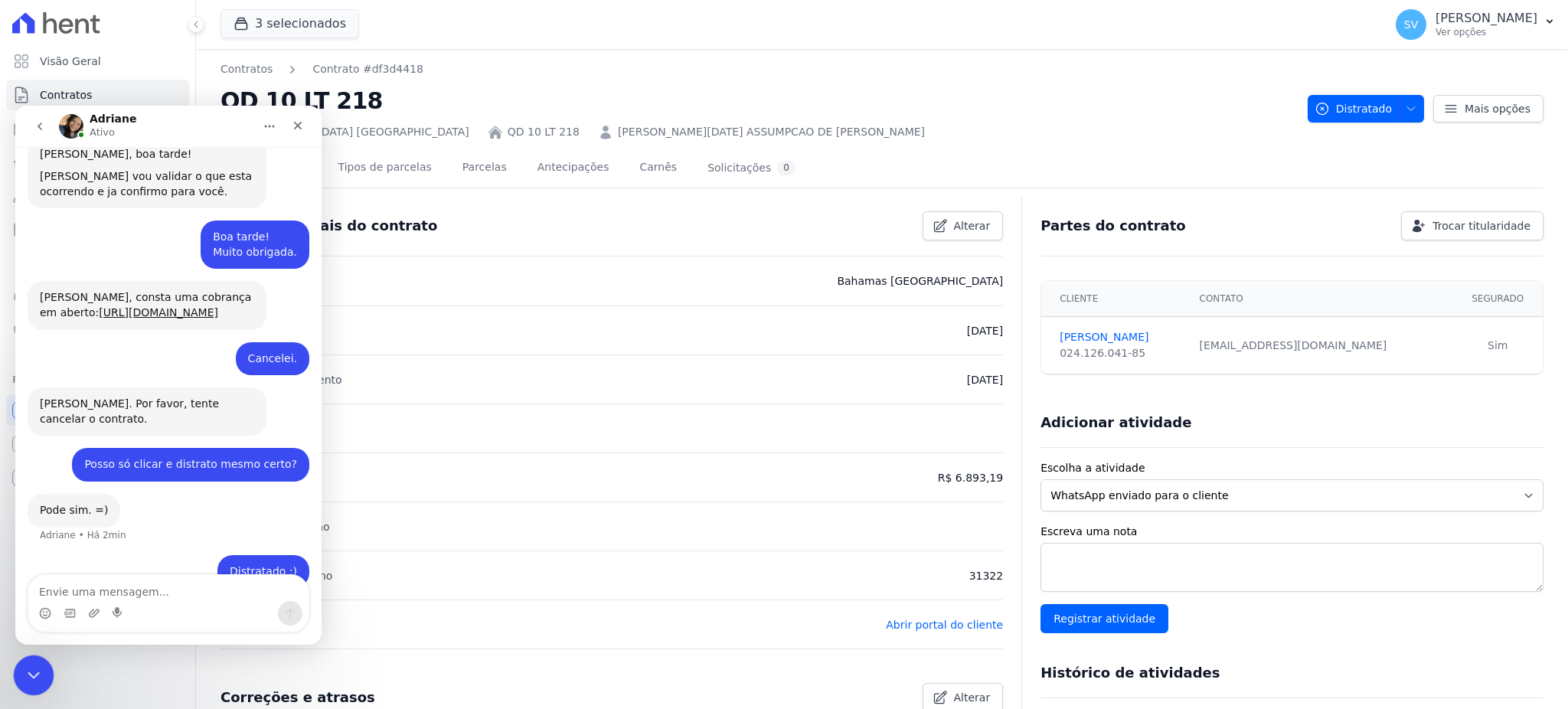
click at [37, 674] on icon "Encerramento do Messenger da Intercom" at bounding box center [31, 673] width 19 height 19
